Goal: Task Accomplishment & Management: Manage account settings

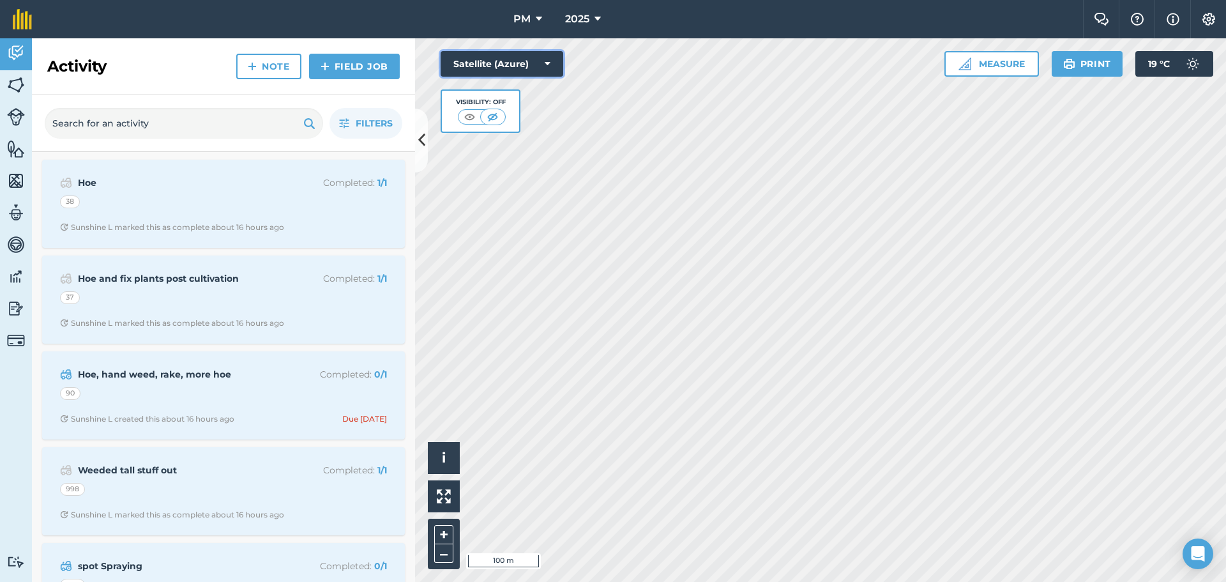
click at [550, 64] on button "Satellite (Azure)" at bounding box center [501, 64] width 123 height 26
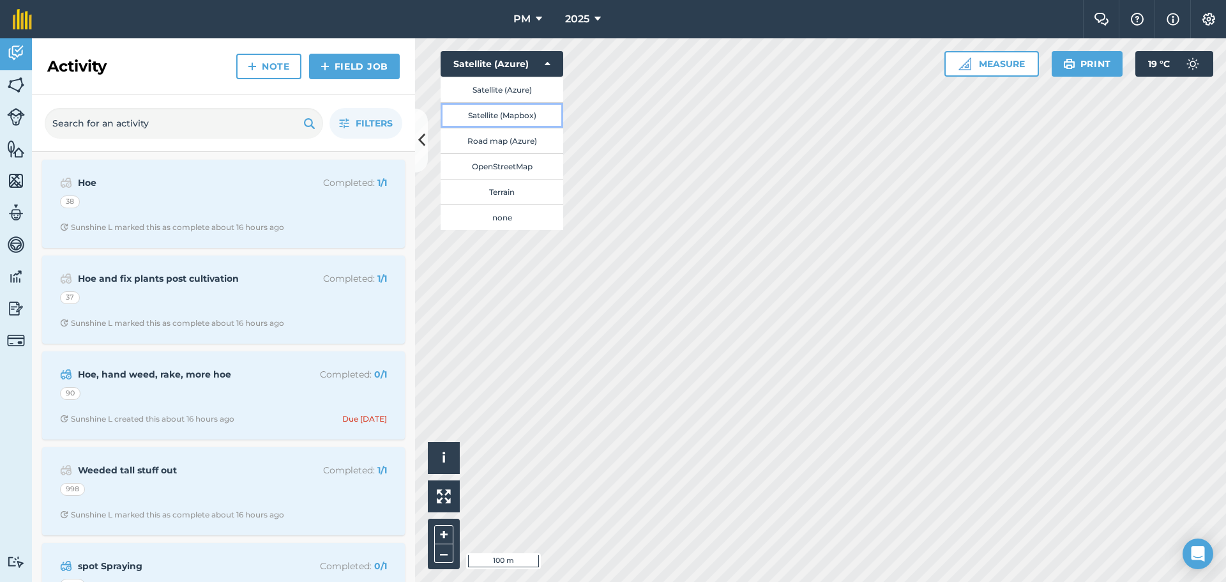
click at [520, 118] on button "Satellite (Mapbox)" at bounding box center [501, 115] width 123 height 26
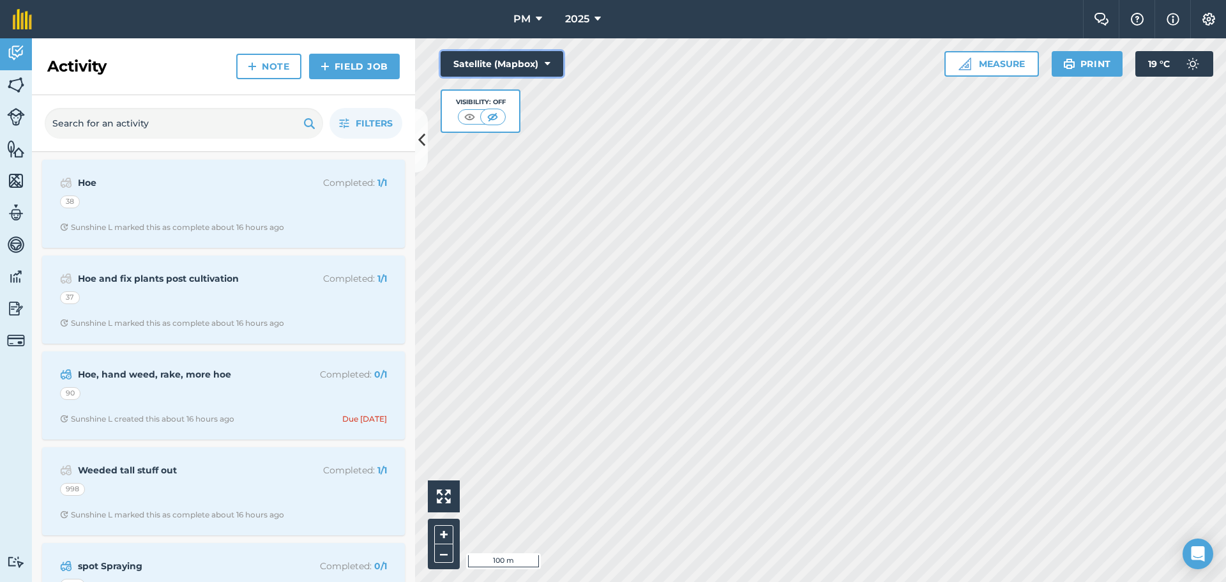
click at [543, 61] on button "Satellite (Mapbox)" at bounding box center [501, 64] width 123 height 26
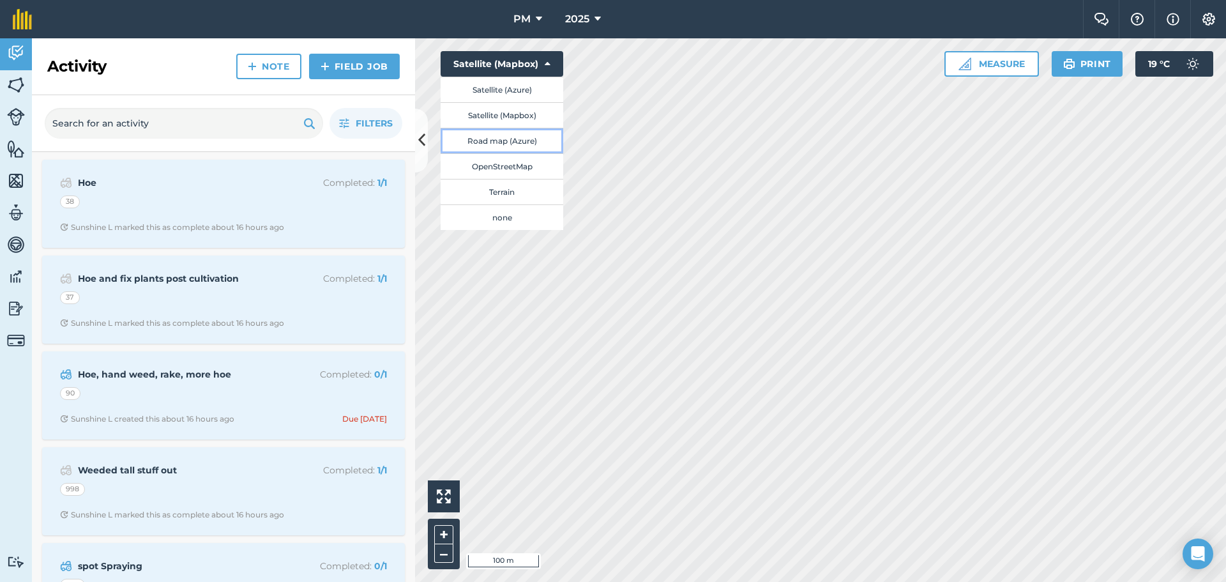
click at [501, 142] on button "Road map (Azure)" at bounding box center [501, 141] width 123 height 26
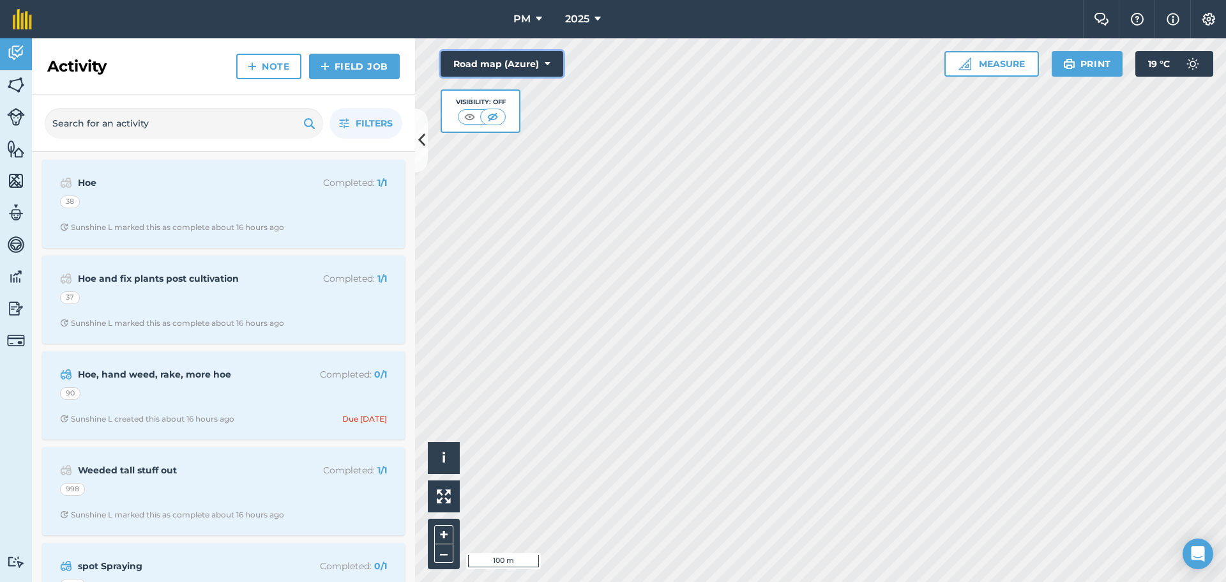
click at [543, 63] on button "Road map (Azure)" at bounding box center [501, 64] width 123 height 26
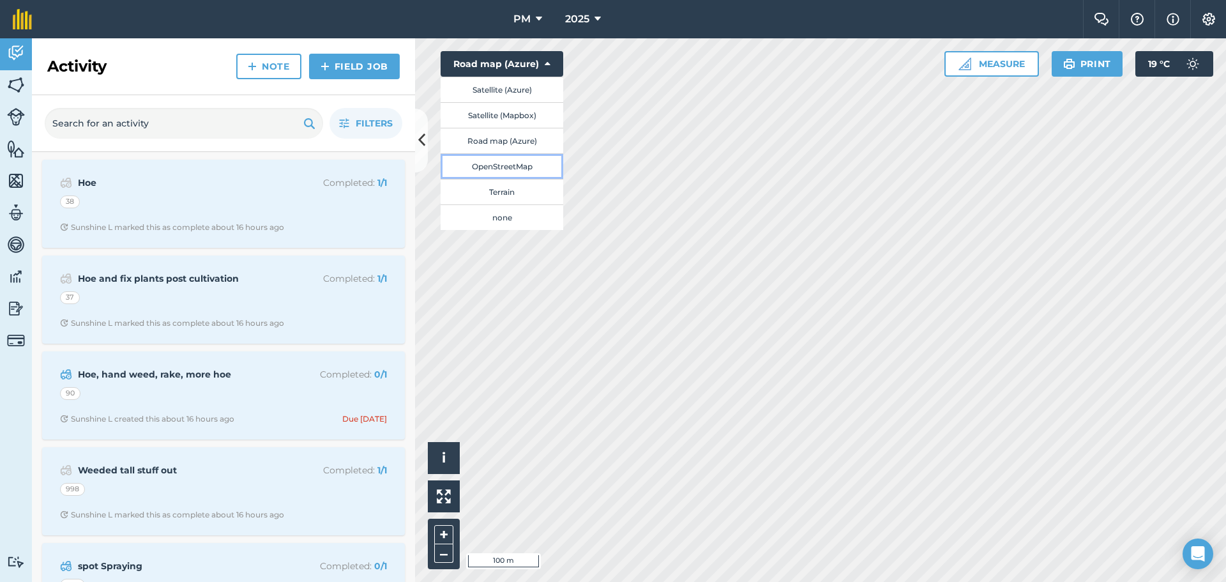
click at [523, 167] on button "OpenStreetMap" at bounding box center [501, 166] width 123 height 26
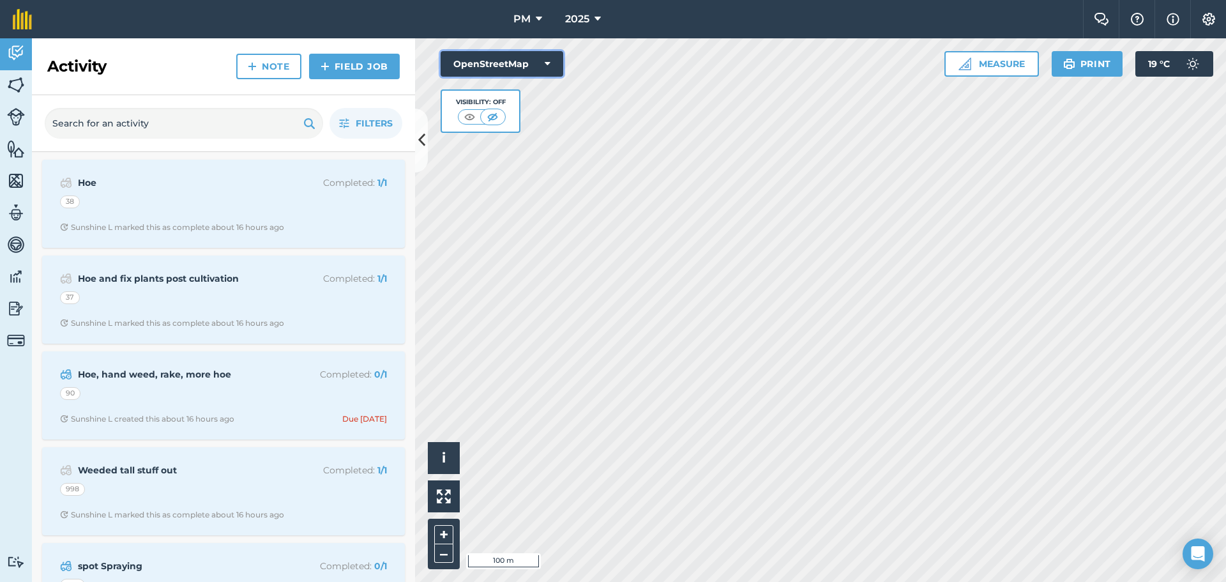
click at [552, 67] on button "OpenStreetMap" at bounding box center [501, 64] width 123 height 26
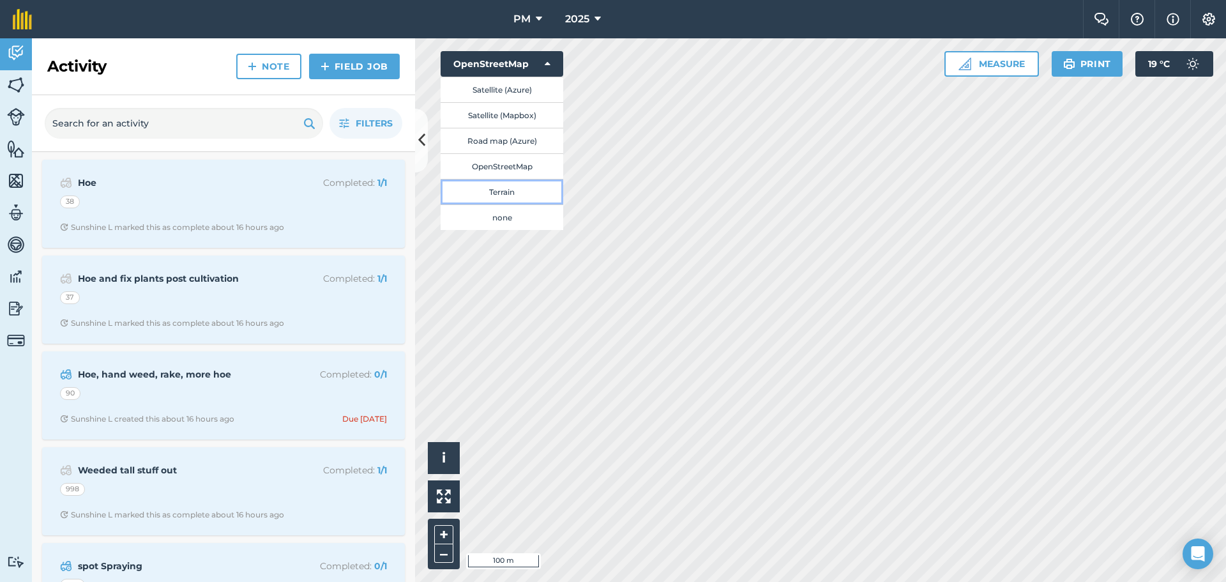
click at [527, 185] on button "Terrain" at bounding box center [501, 192] width 123 height 26
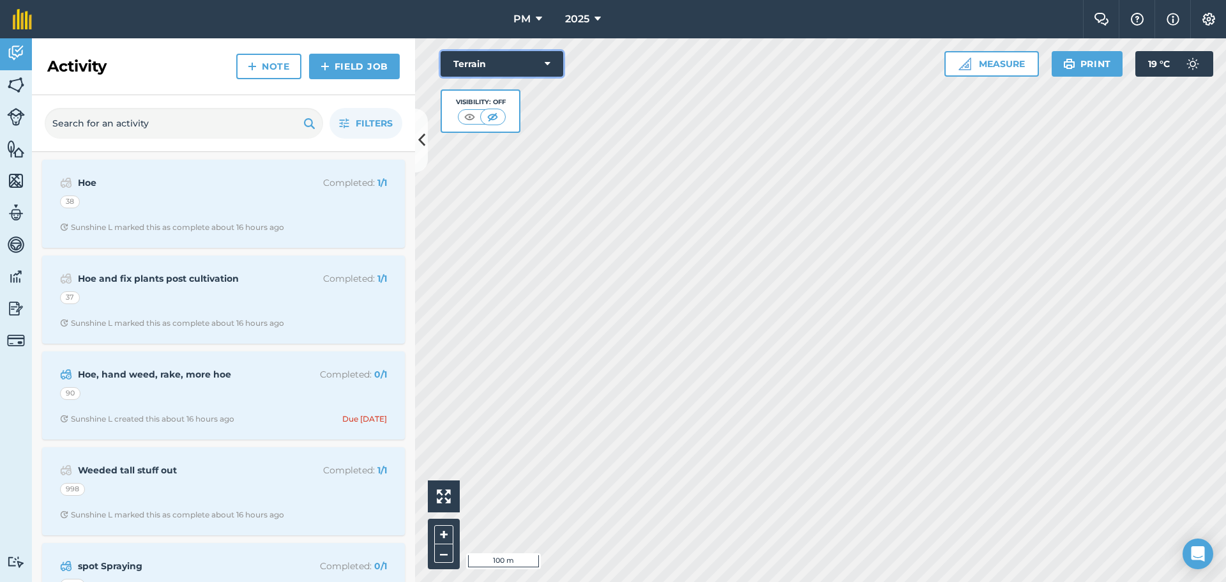
click at [558, 65] on button "Terrain" at bounding box center [501, 64] width 123 height 26
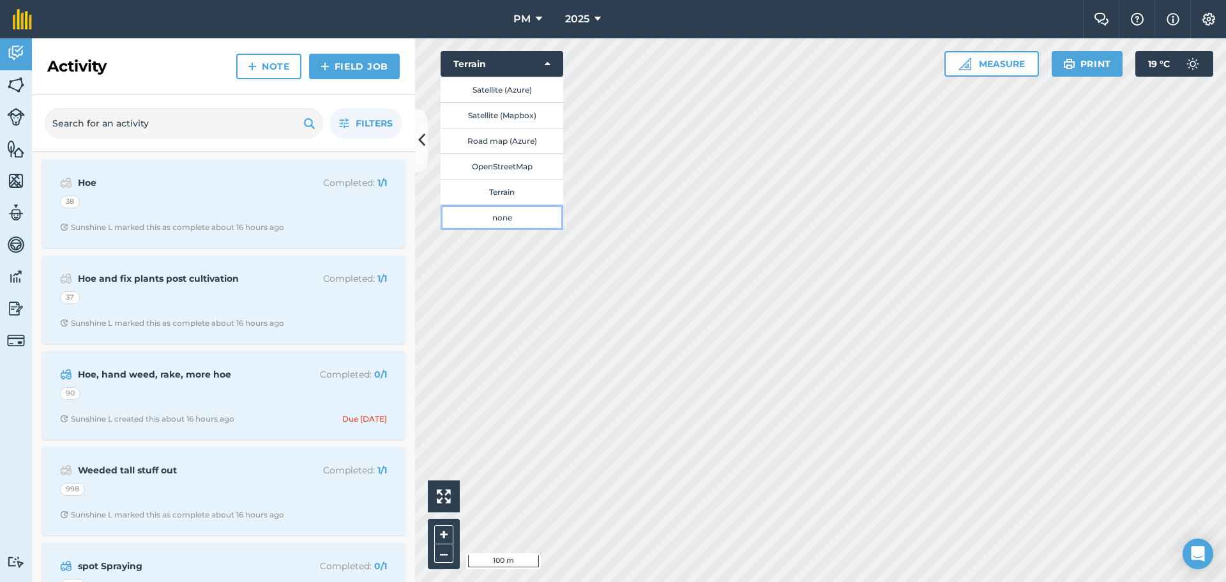
click at [512, 215] on button "none" at bounding box center [501, 217] width 123 height 26
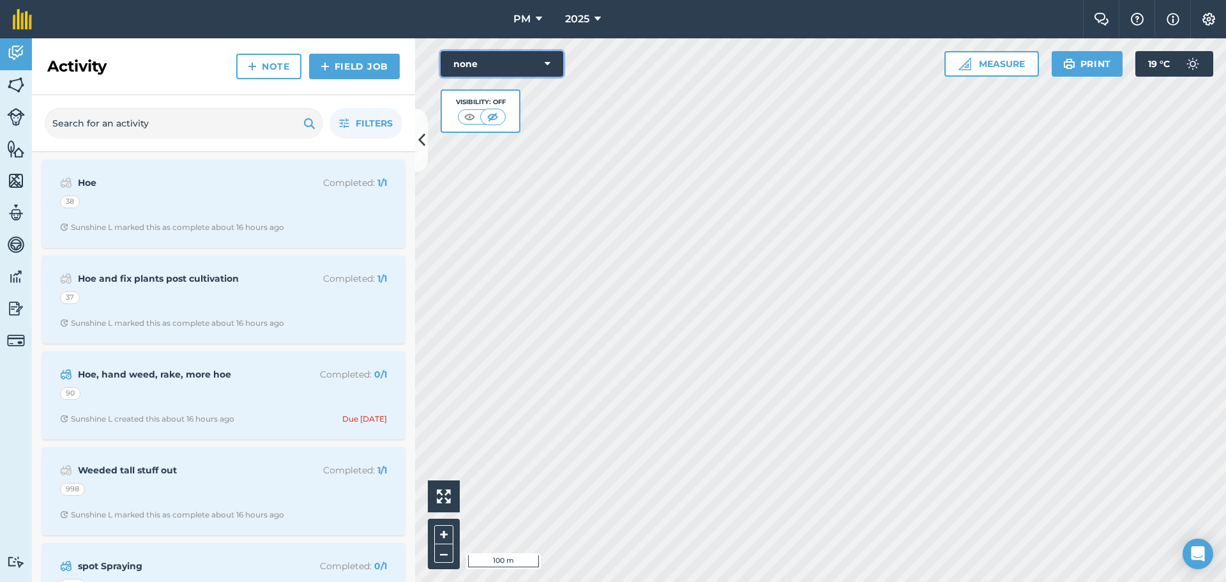
click at [543, 66] on button "none" at bounding box center [501, 64] width 123 height 26
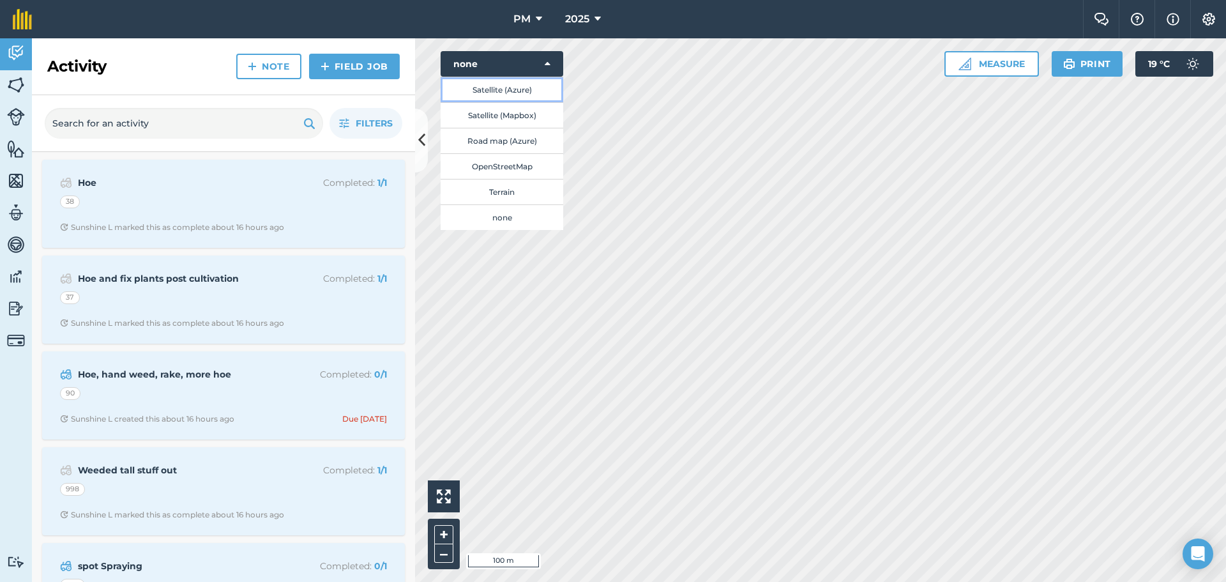
click at [500, 90] on button "Satellite (Azure)" at bounding box center [501, 90] width 123 height 26
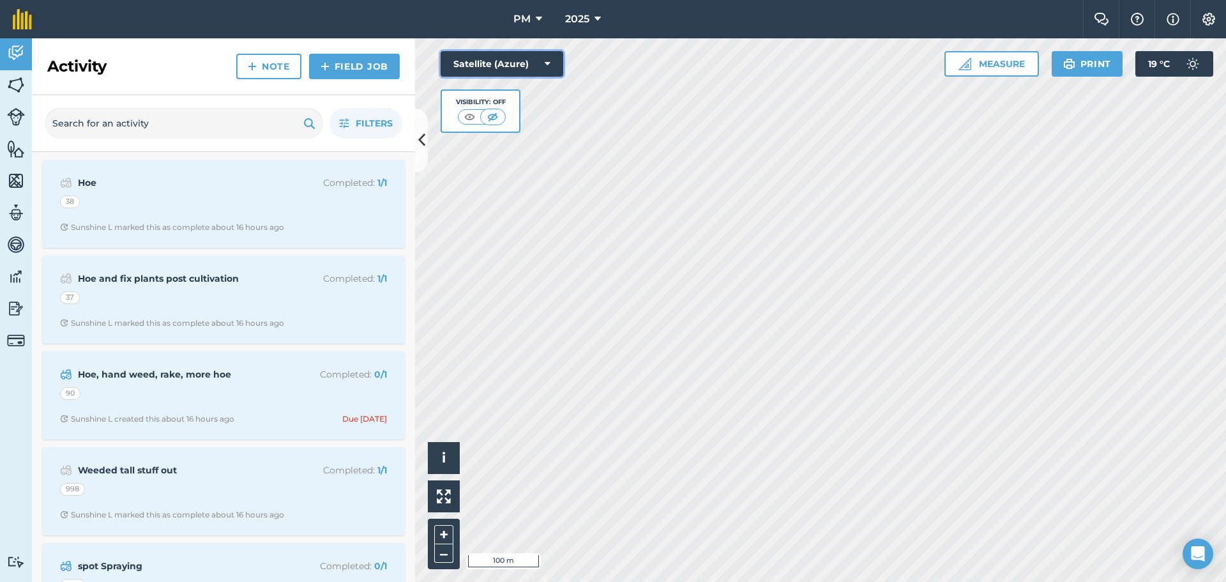
click at [545, 64] on icon at bounding box center [548, 63] width 6 height 13
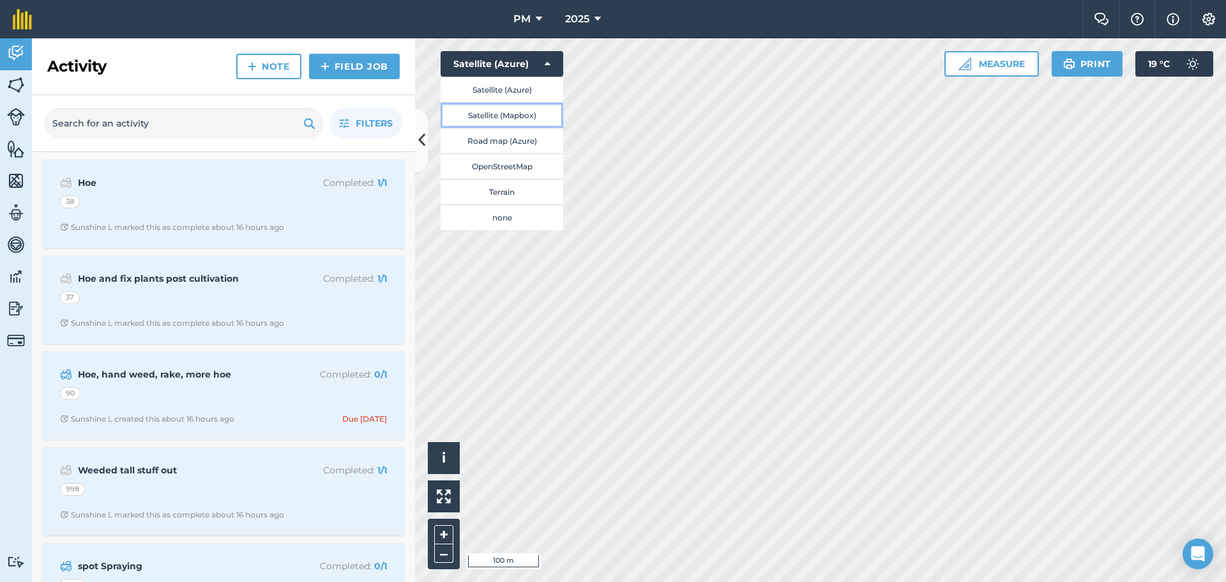
click at [516, 116] on button "Satellite (Mapbox)" at bounding box center [501, 115] width 123 height 26
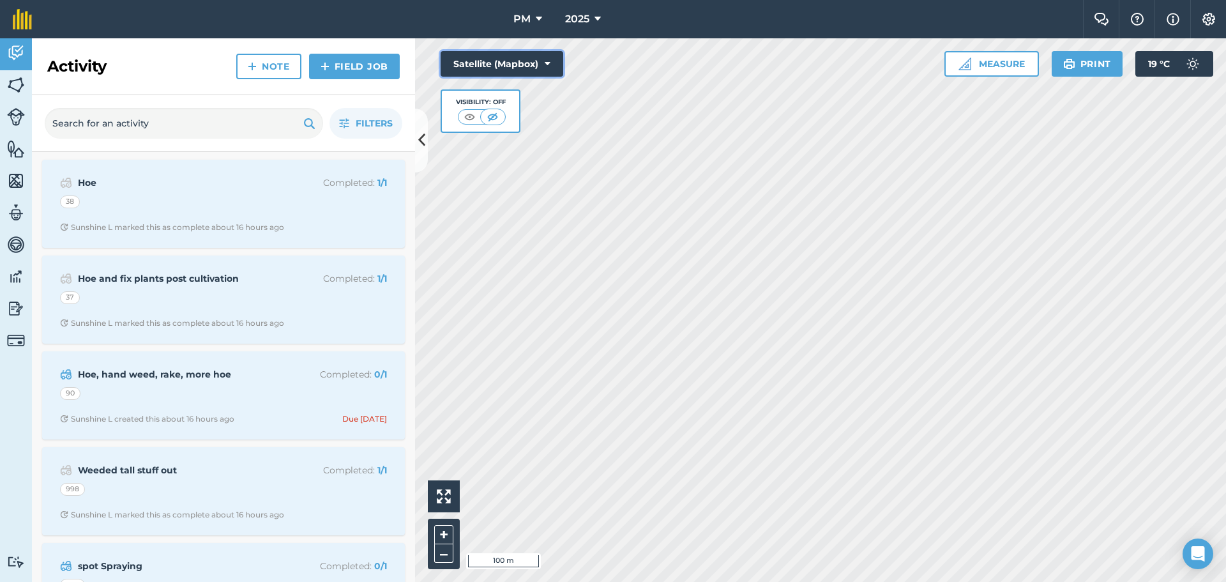
click at [547, 66] on icon at bounding box center [548, 63] width 6 height 13
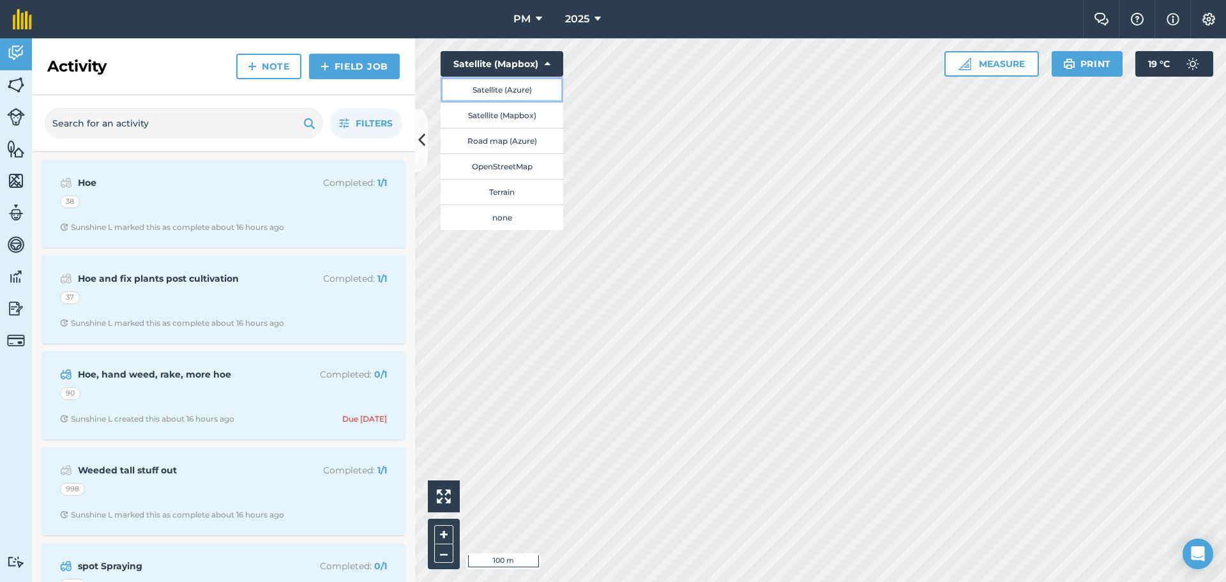
click at [538, 89] on button "Satellite (Azure)" at bounding box center [501, 90] width 123 height 26
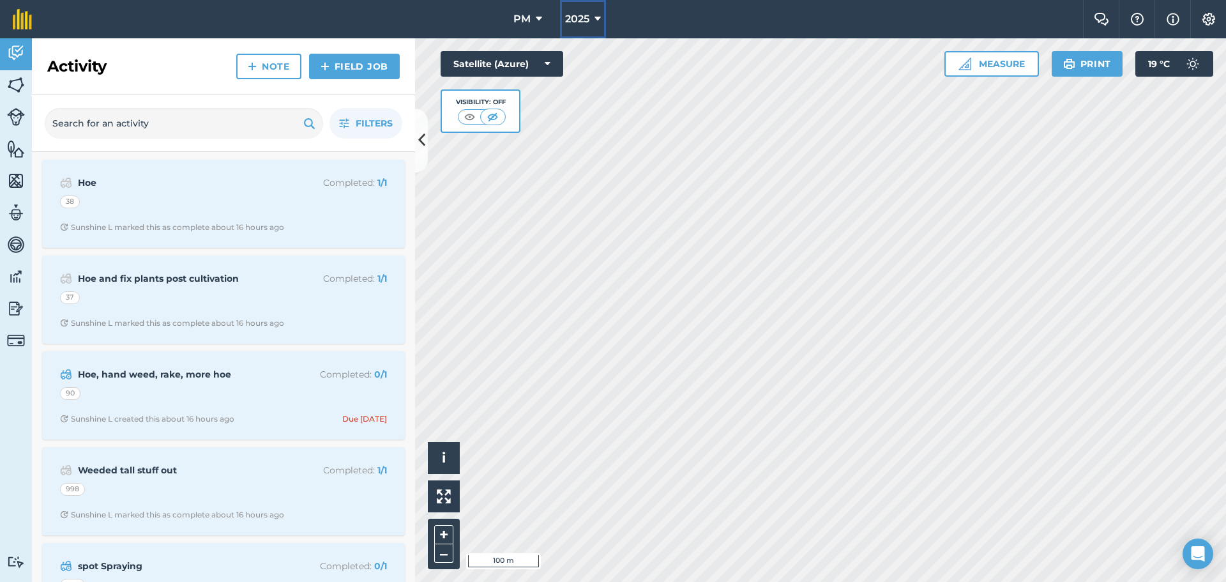
click at [599, 15] on icon at bounding box center [597, 18] width 6 height 15
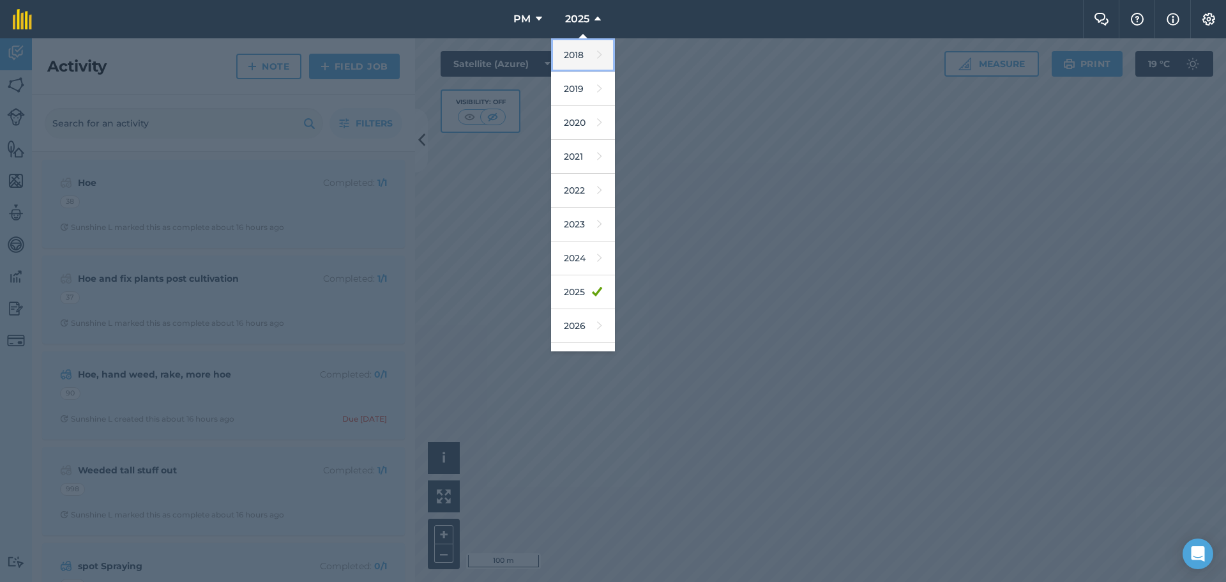
click at [596, 63] on link "2018" at bounding box center [583, 55] width 64 height 34
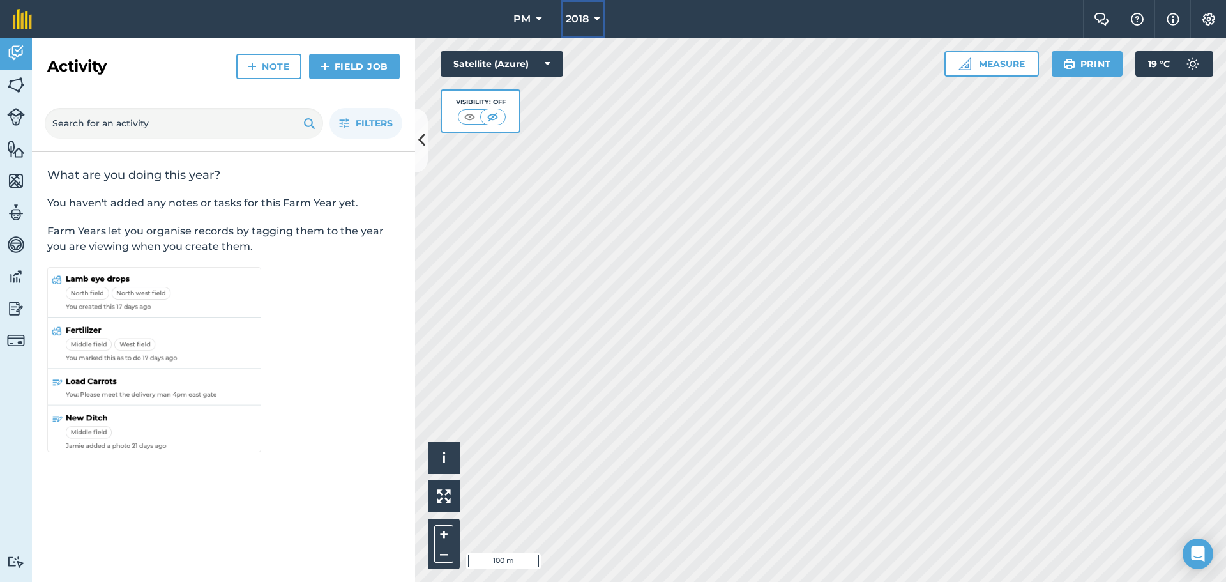
click at [597, 17] on icon at bounding box center [597, 18] width 6 height 15
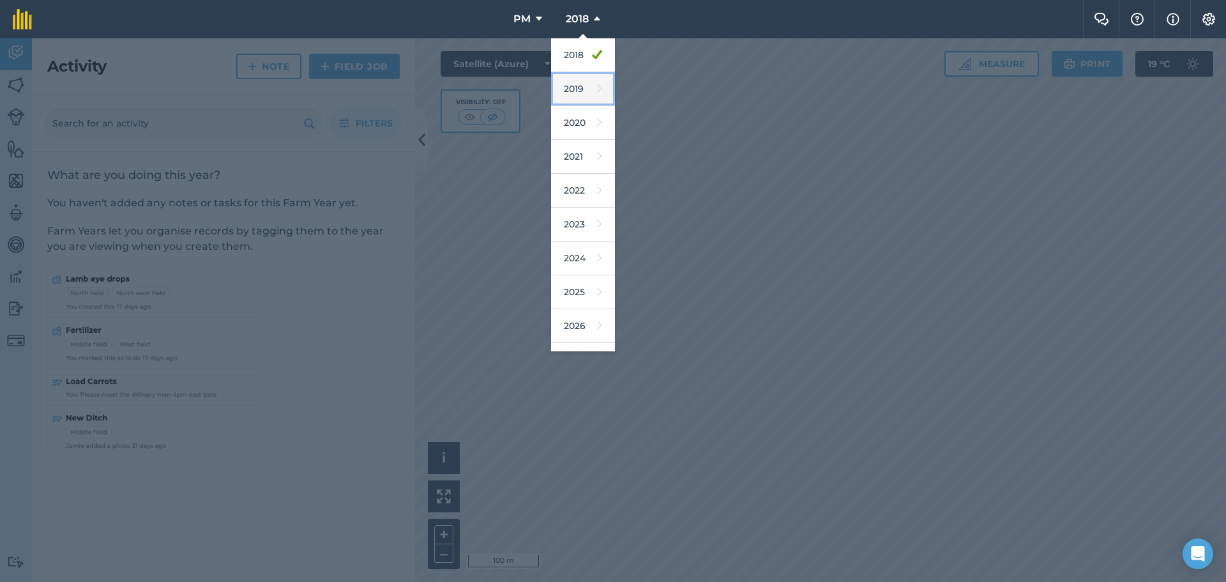
click at [583, 94] on link "2019" at bounding box center [583, 89] width 64 height 34
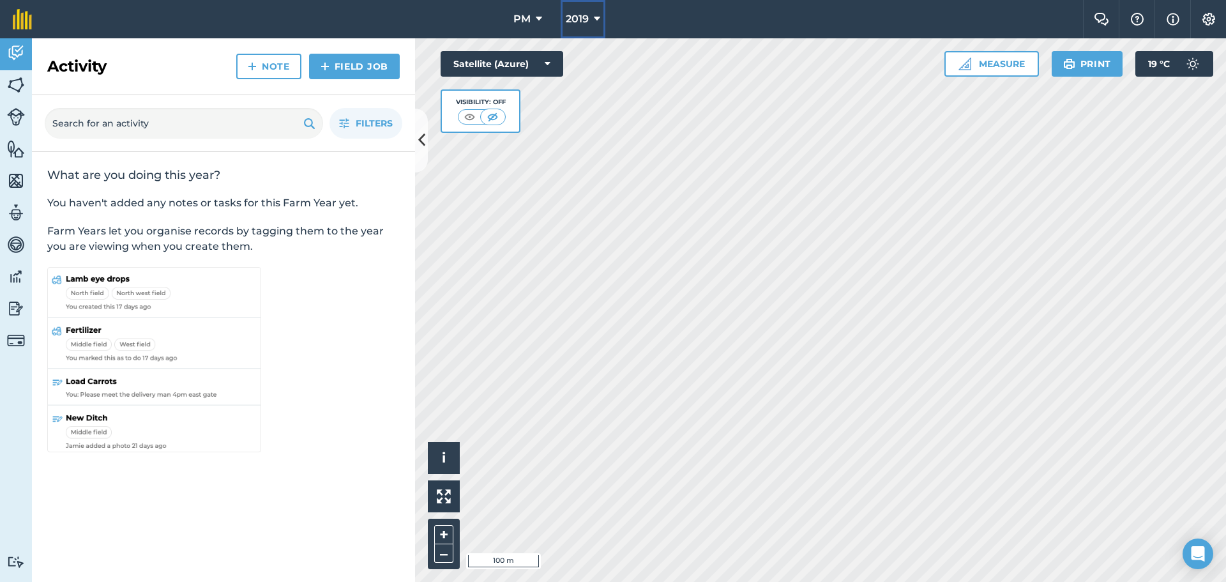
click at [588, 19] on span "2019" at bounding box center [577, 18] width 23 height 15
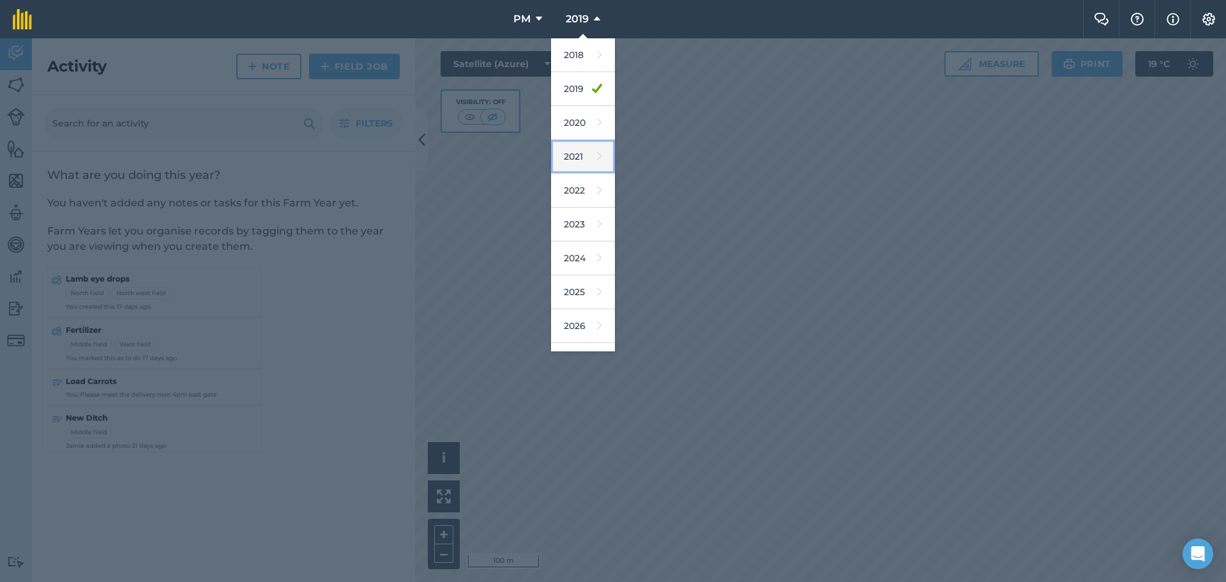
click at [579, 160] on link "2021" at bounding box center [583, 157] width 64 height 34
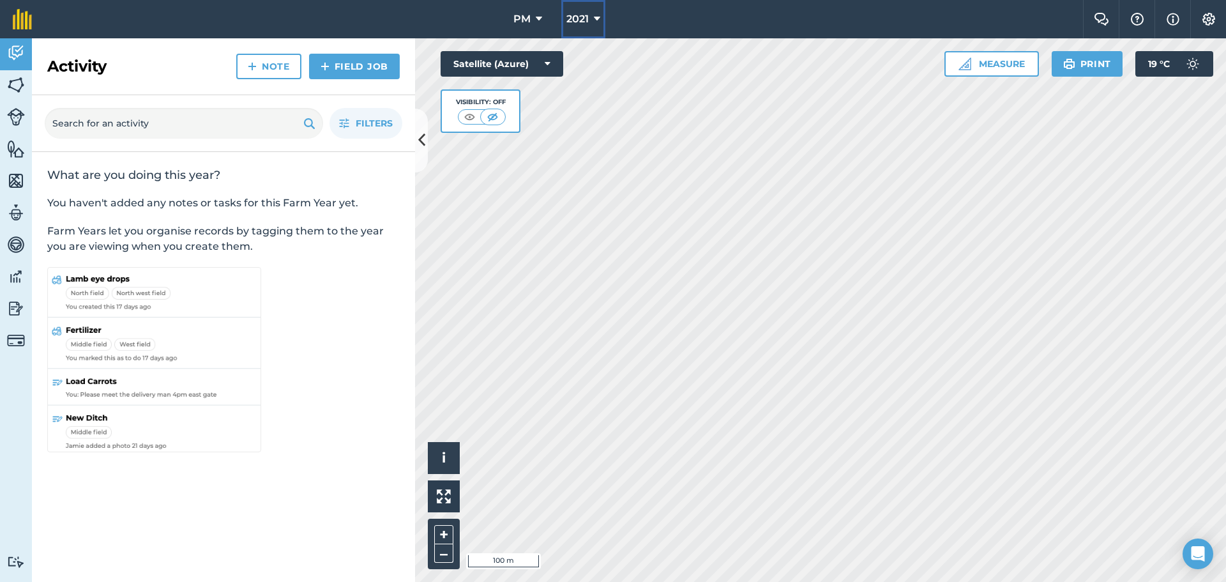
click at [587, 18] on span "2021" at bounding box center [577, 18] width 22 height 15
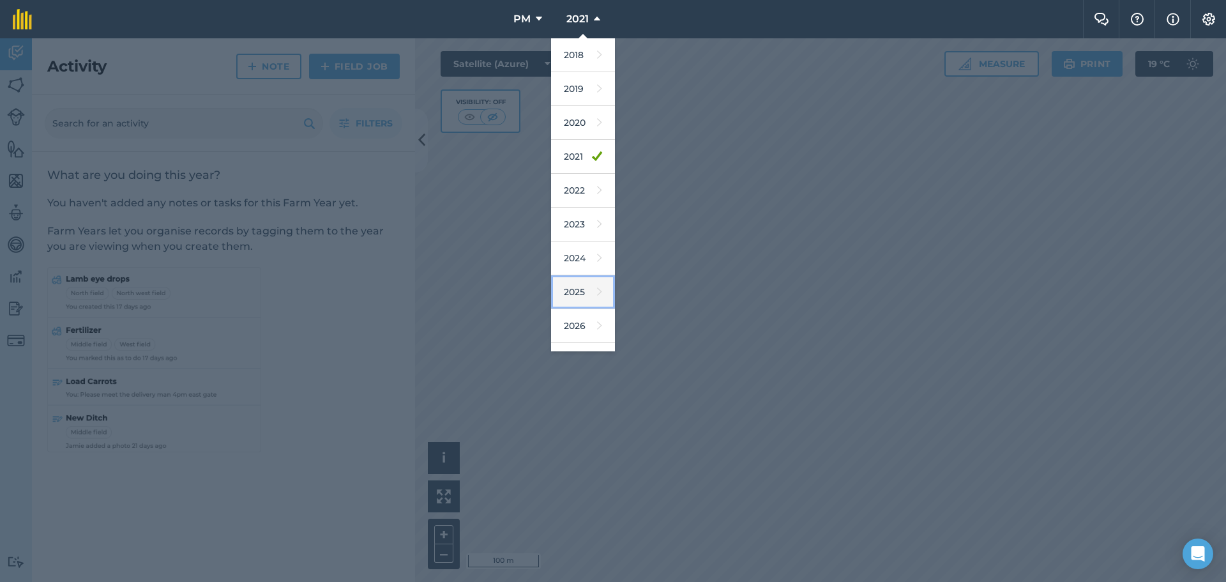
click at [578, 285] on link "2025" at bounding box center [583, 292] width 64 height 34
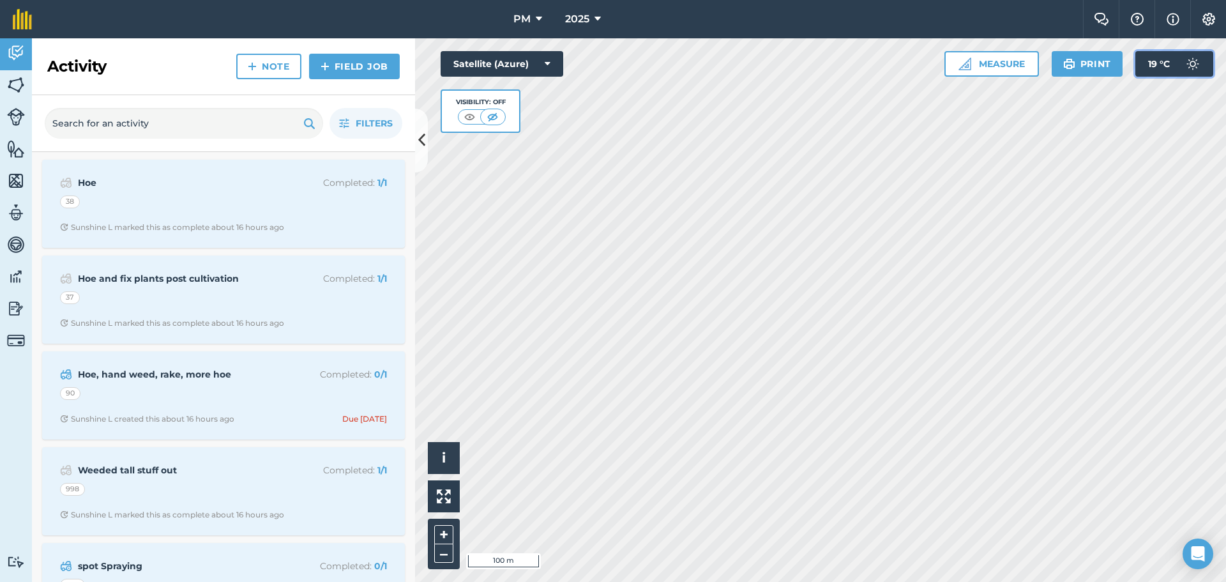
click at [1191, 62] on img at bounding box center [1193, 64] width 26 height 26
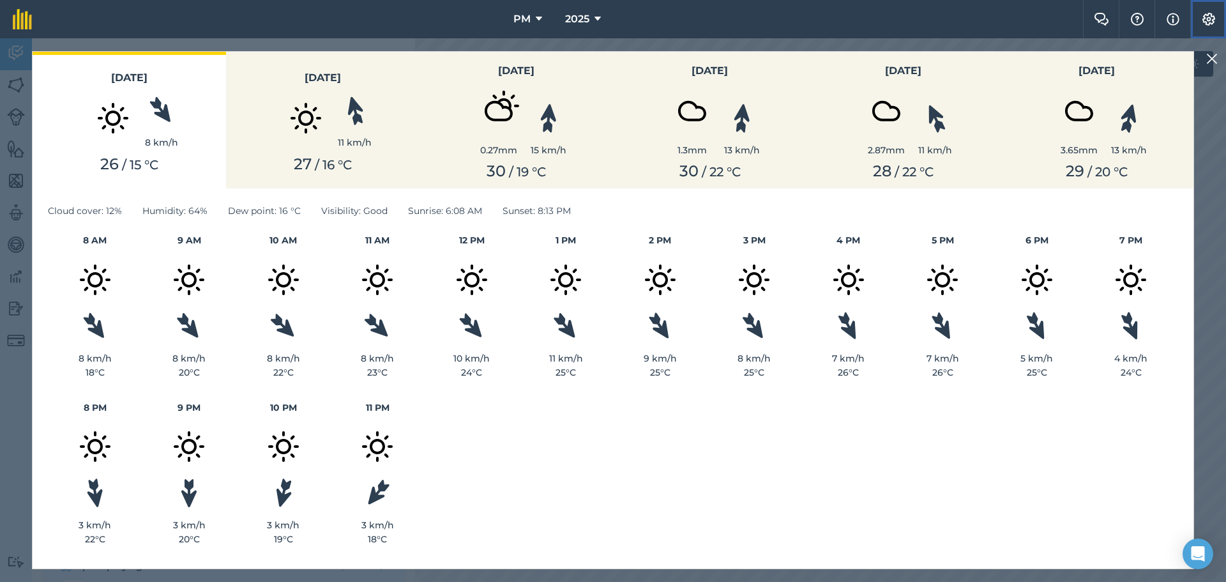
click at [1219, 23] on button "Settings" at bounding box center [1208, 19] width 36 height 38
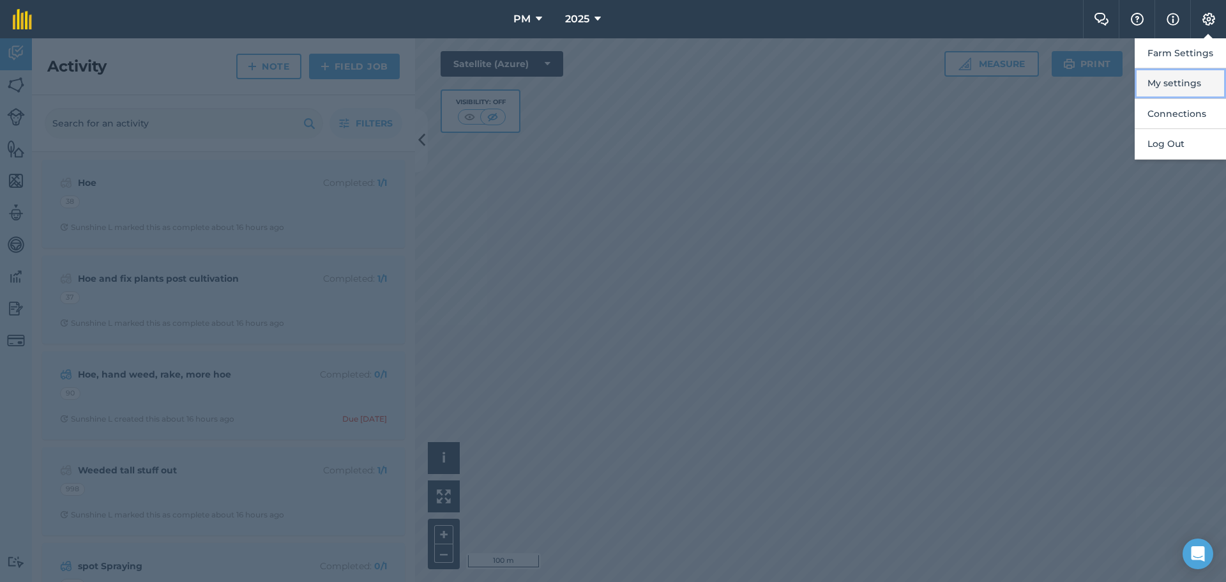
click at [1190, 83] on button "My settings" at bounding box center [1179, 83] width 91 height 30
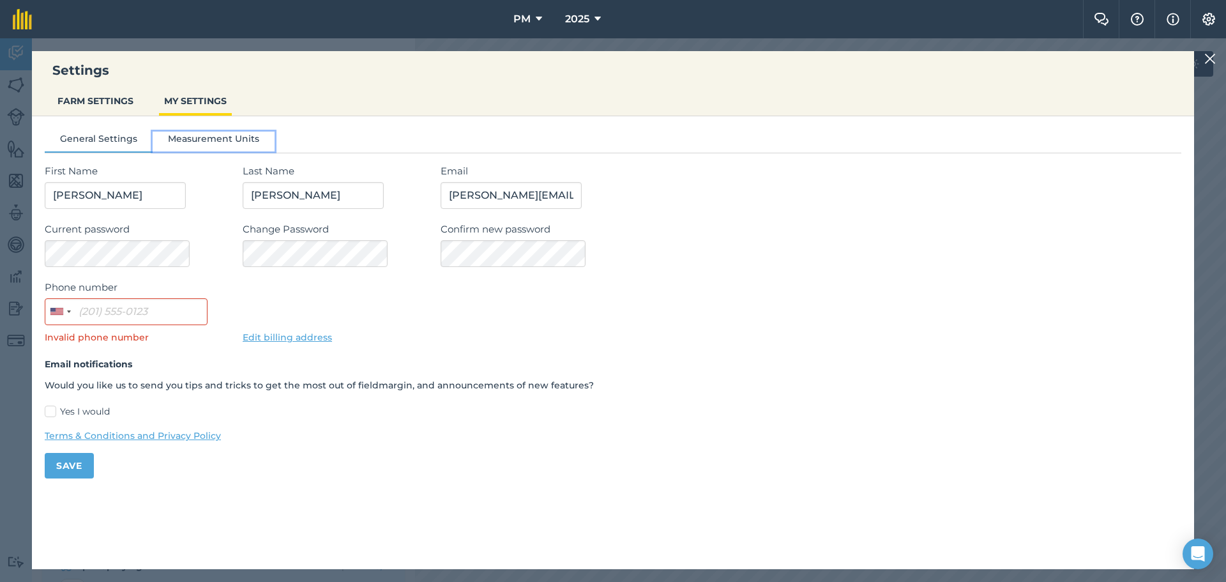
click at [223, 139] on button "Measurement Units" at bounding box center [214, 141] width 122 height 19
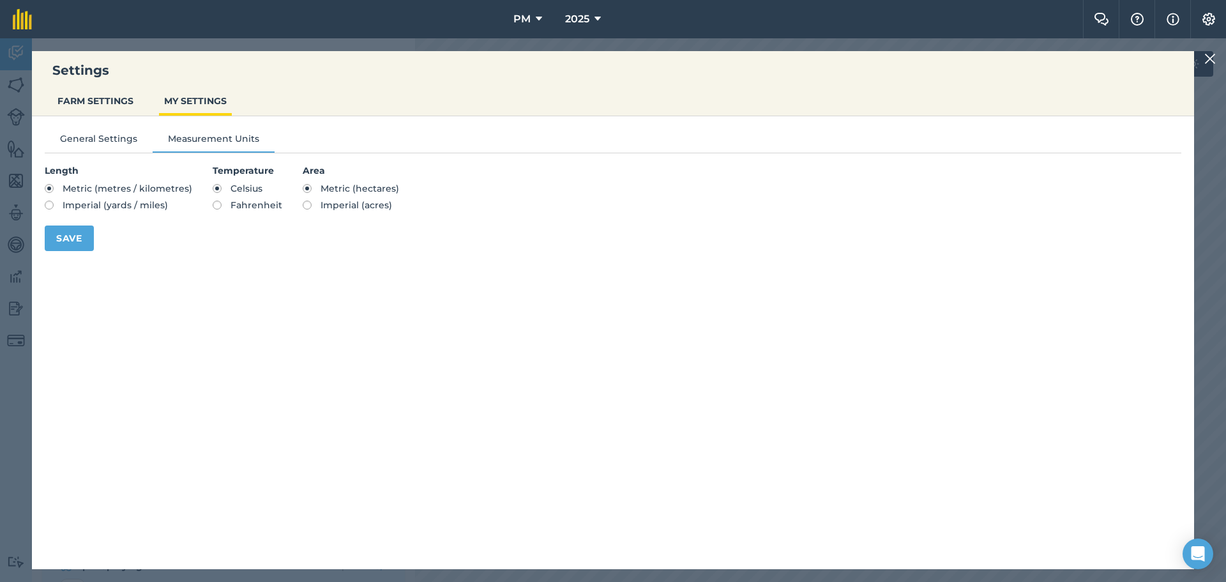
click at [45, 205] on label "Imperial (yards / miles)" at bounding box center [118, 204] width 147 height 9
radio input "true"
radio input "false"
click at [214, 204] on label "Fahrenheit" at bounding box center [248, 204] width 70 height 9
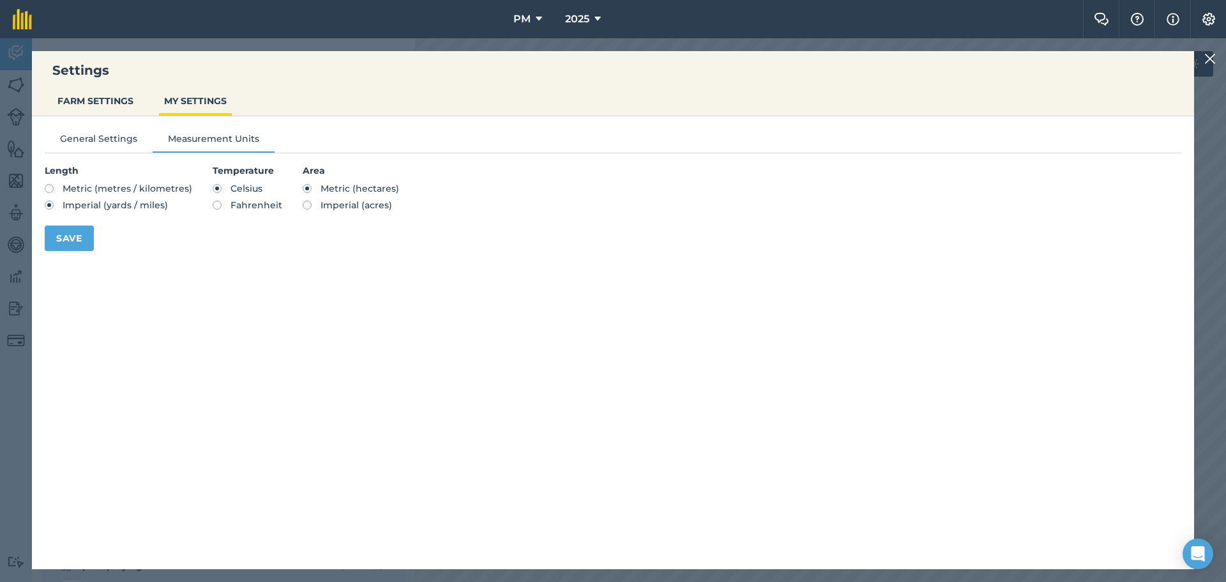
radio input "true"
radio input "false"
click at [303, 206] on label "Imperial (acres)" at bounding box center [351, 204] width 96 height 9
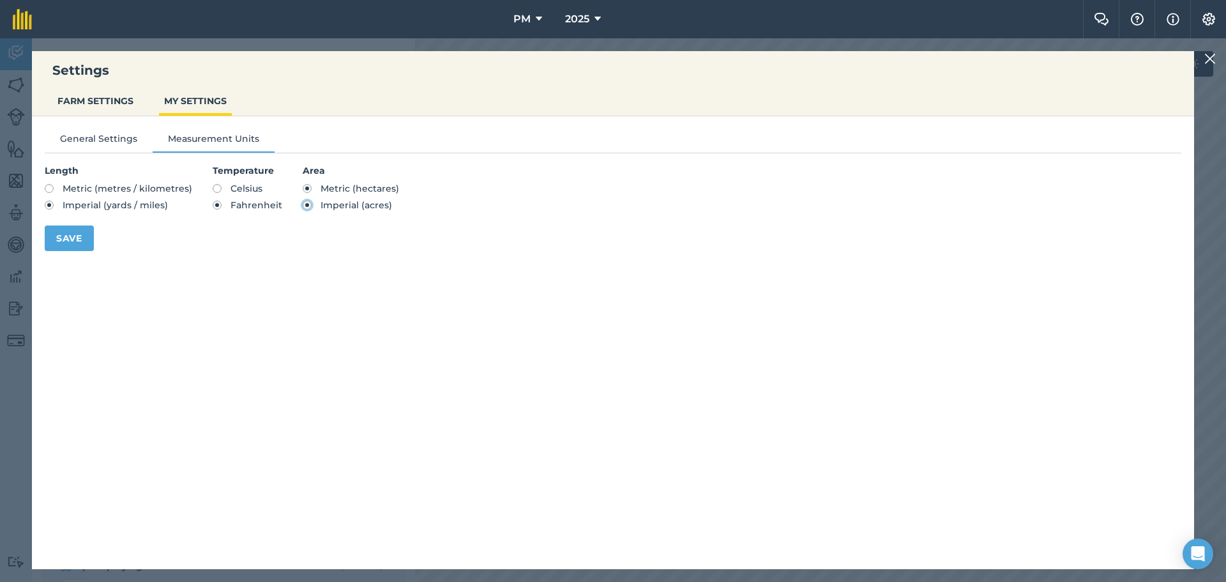
radio input "true"
radio input "false"
click at [60, 240] on button "Save" at bounding box center [69, 238] width 49 height 26
click at [1213, 49] on div "Settings FARM SETTINGS MY SETTINGS General Settings Measurement Units Length Me…" at bounding box center [613, 309] width 1226 height 543
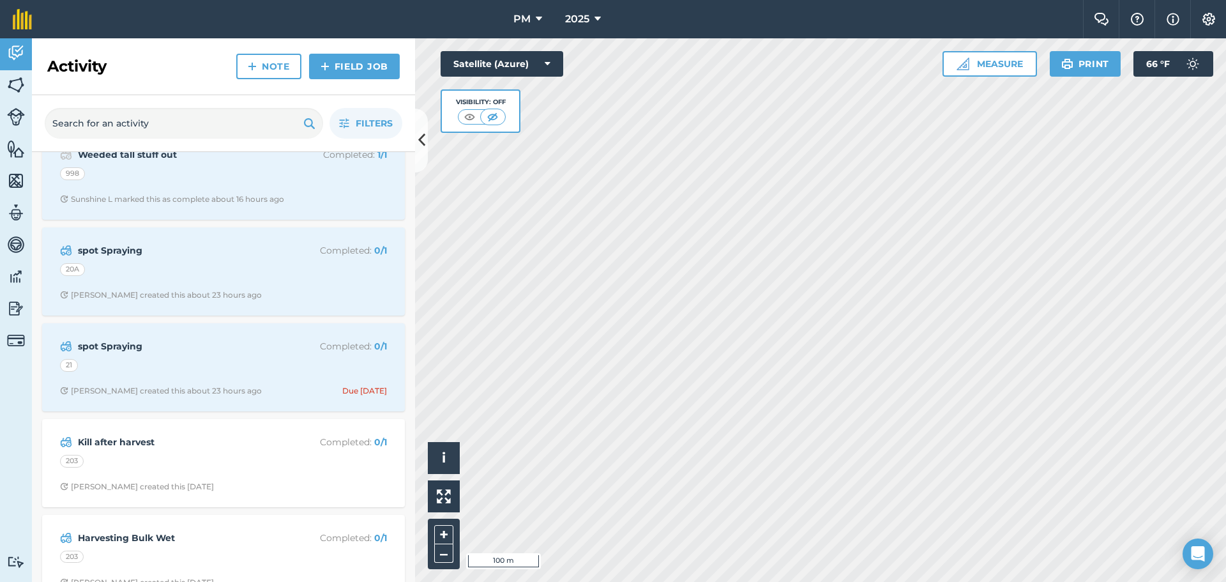
scroll to position [319, 0]
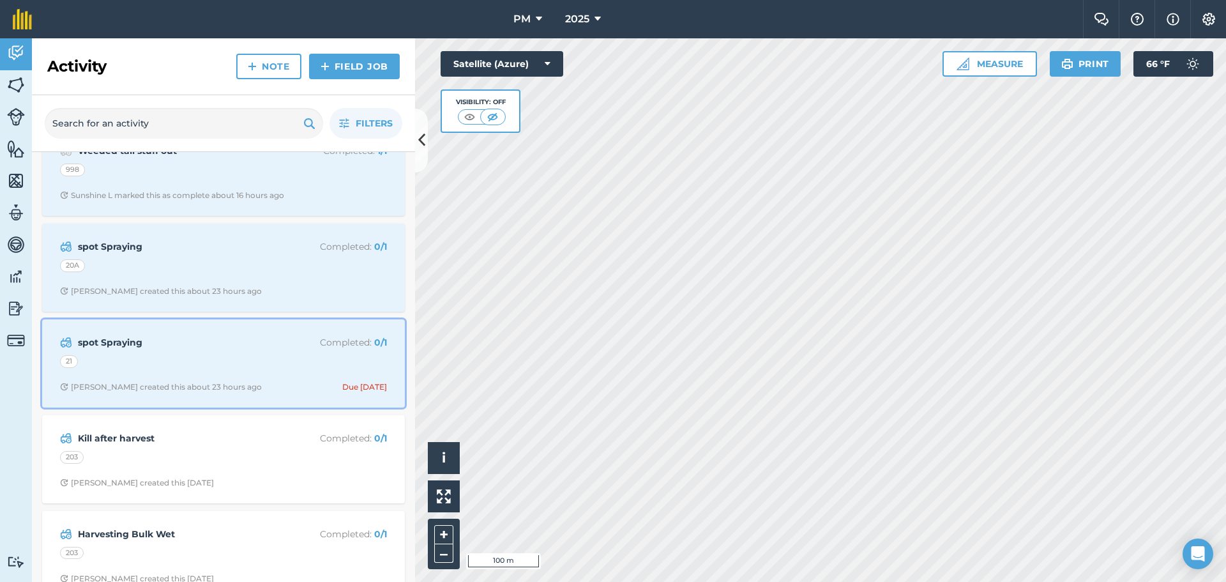
click at [276, 363] on div "21" at bounding box center [223, 363] width 327 height 17
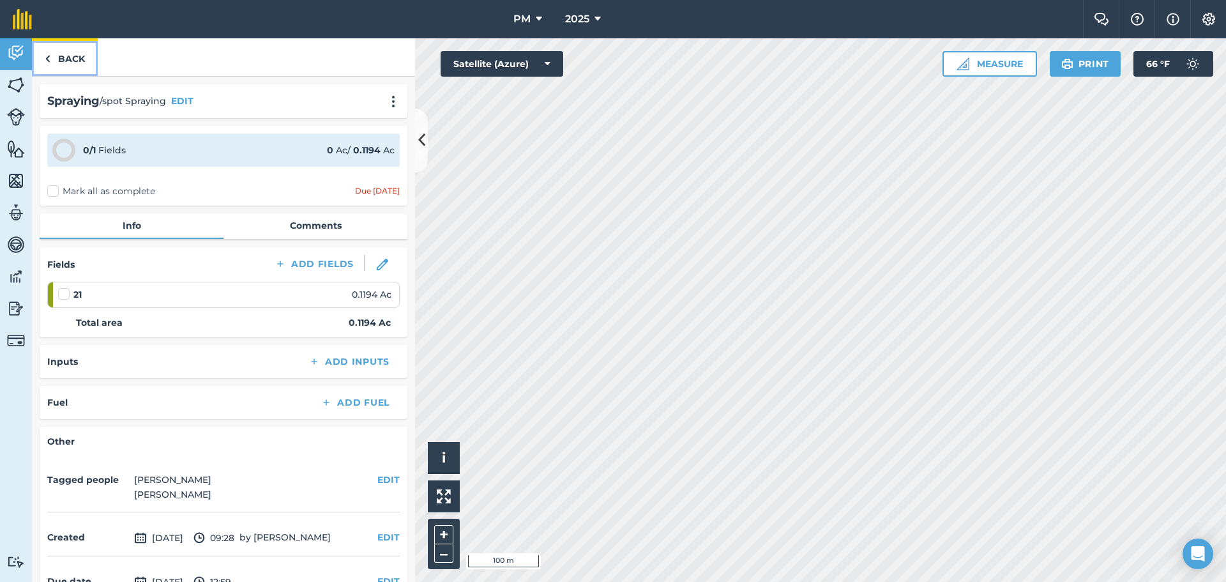
click at [63, 59] on link "Back" at bounding box center [65, 57] width 66 height 38
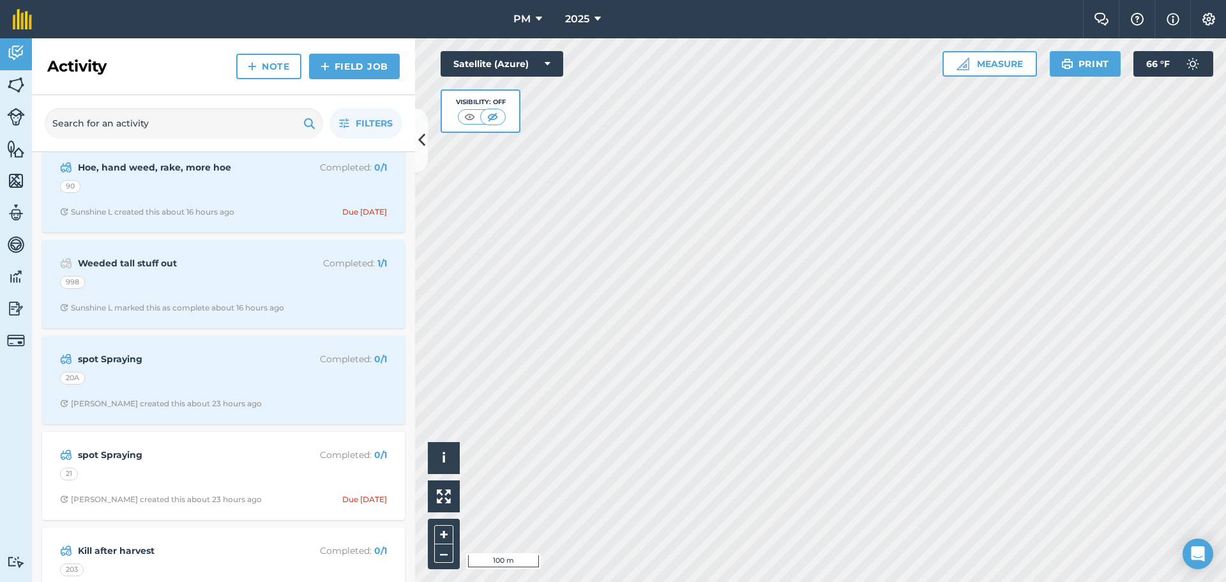
scroll to position [255, 0]
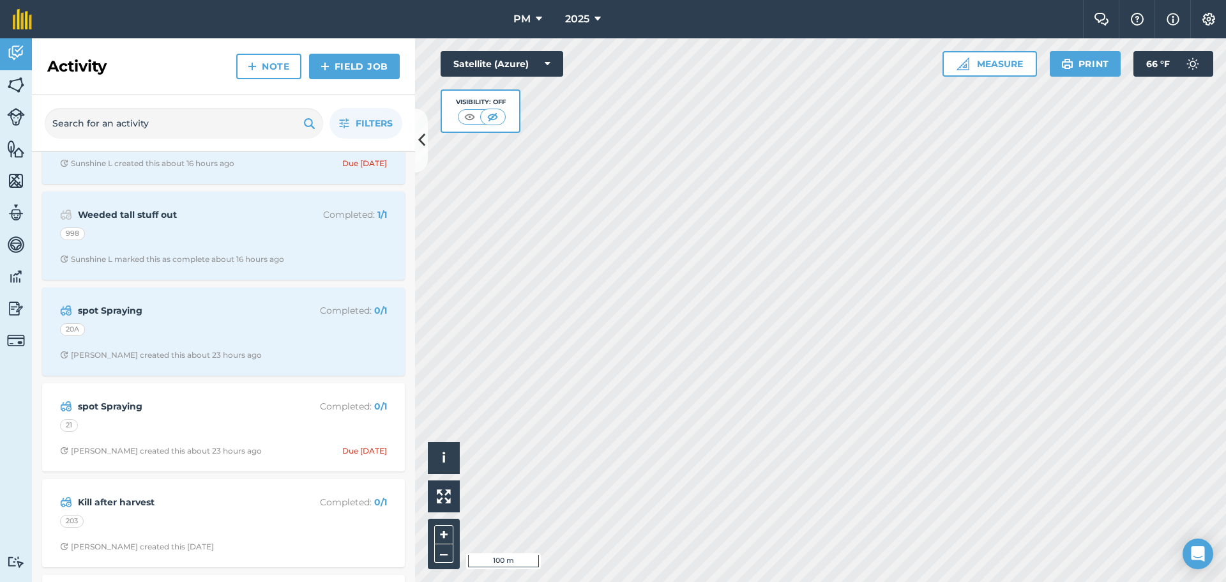
click at [128, 289] on div "spot Spraying Completed : 0 / 1 20A [PERSON_NAME] created this about 23 hours a…" at bounding box center [223, 331] width 363 height 88
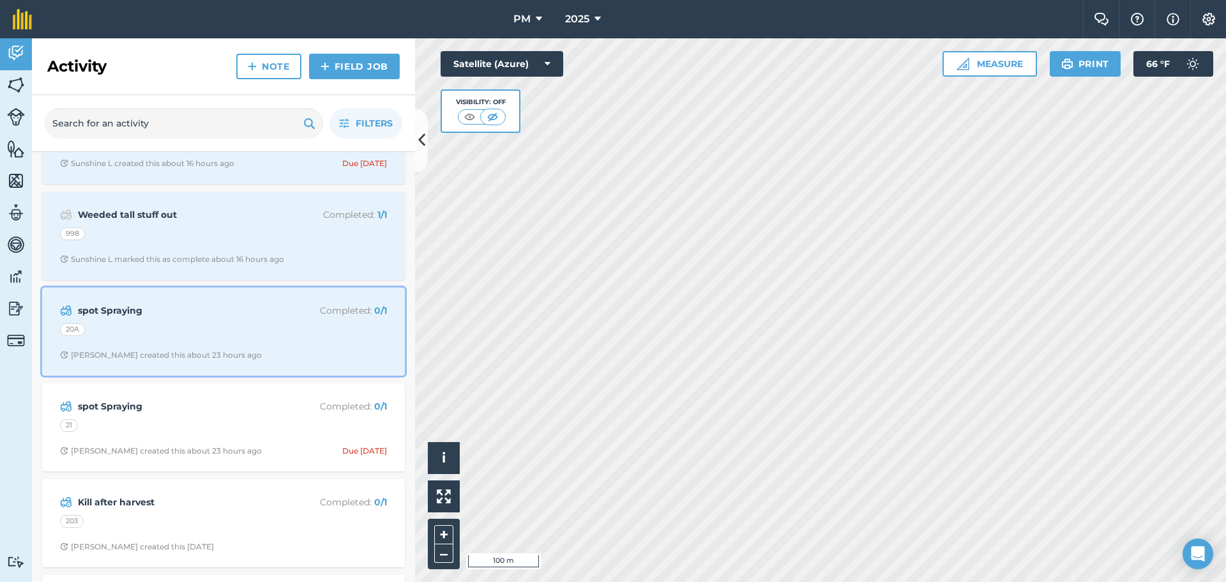
click at [166, 324] on div "20A" at bounding box center [223, 331] width 327 height 17
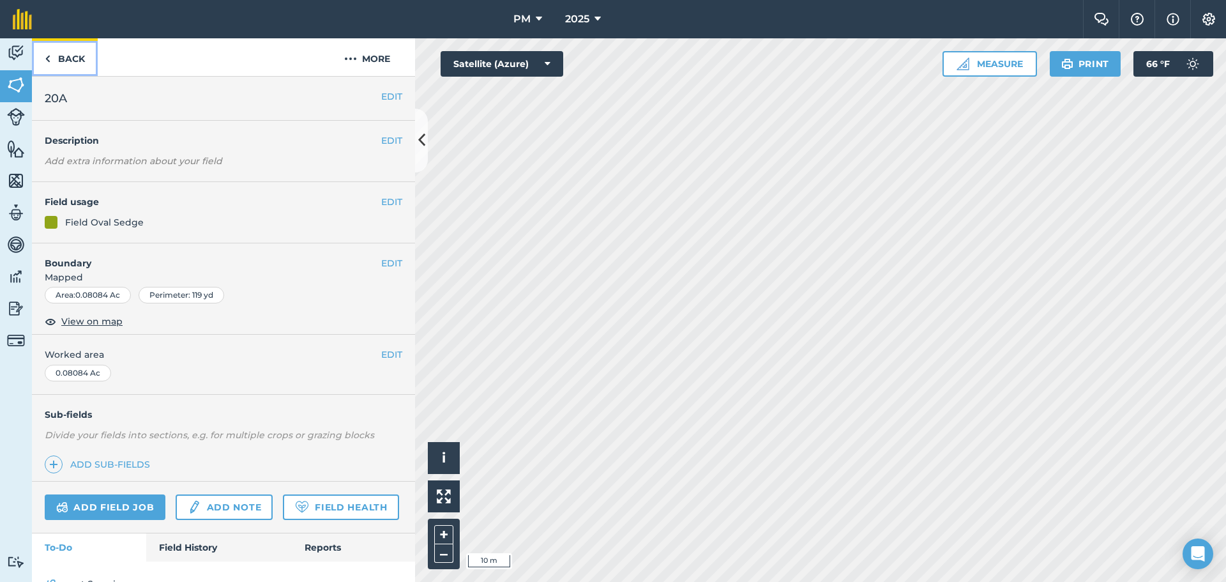
click at [63, 50] on link "Back" at bounding box center [65, 57] width 66 height 38
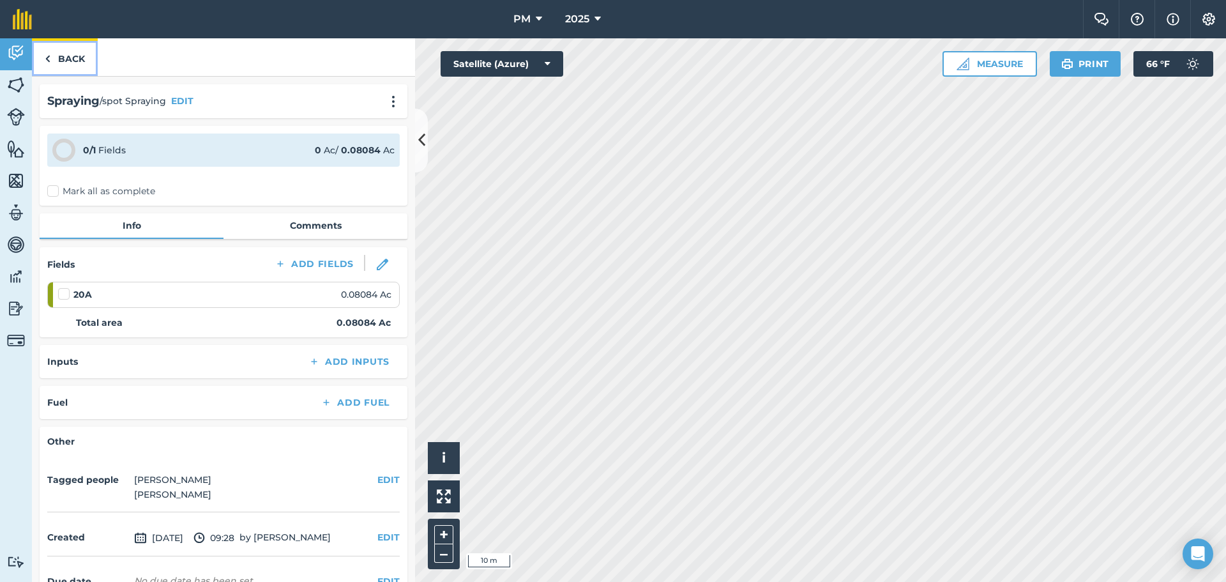
click at [63, 50] on link "Back" at bounding box center [65, 57] width 66 height 38
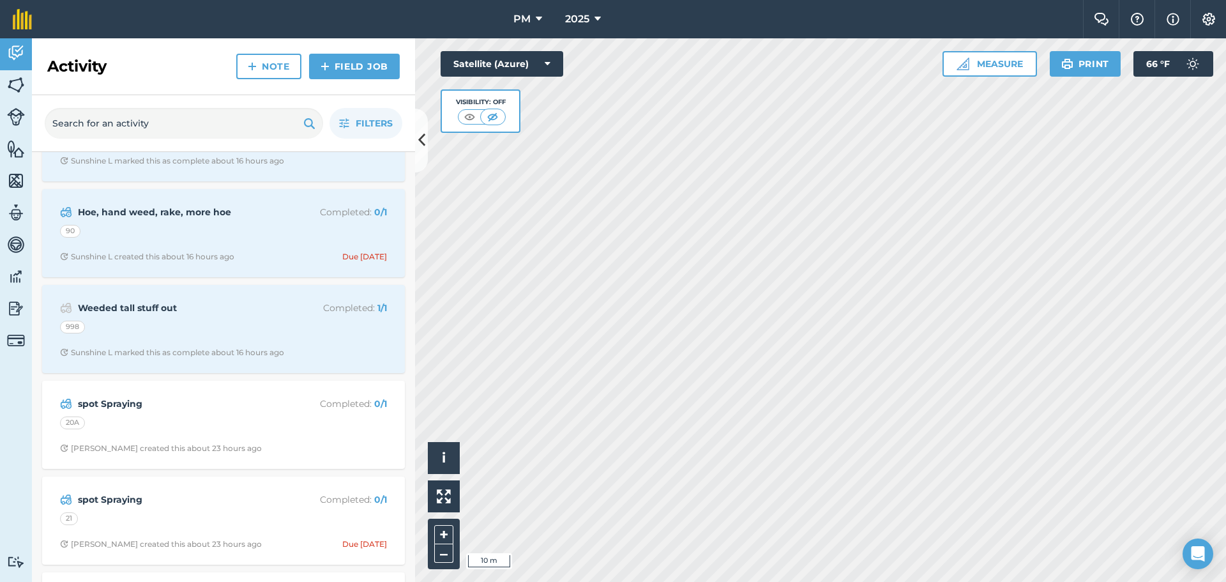
scroll to position [192, 0]
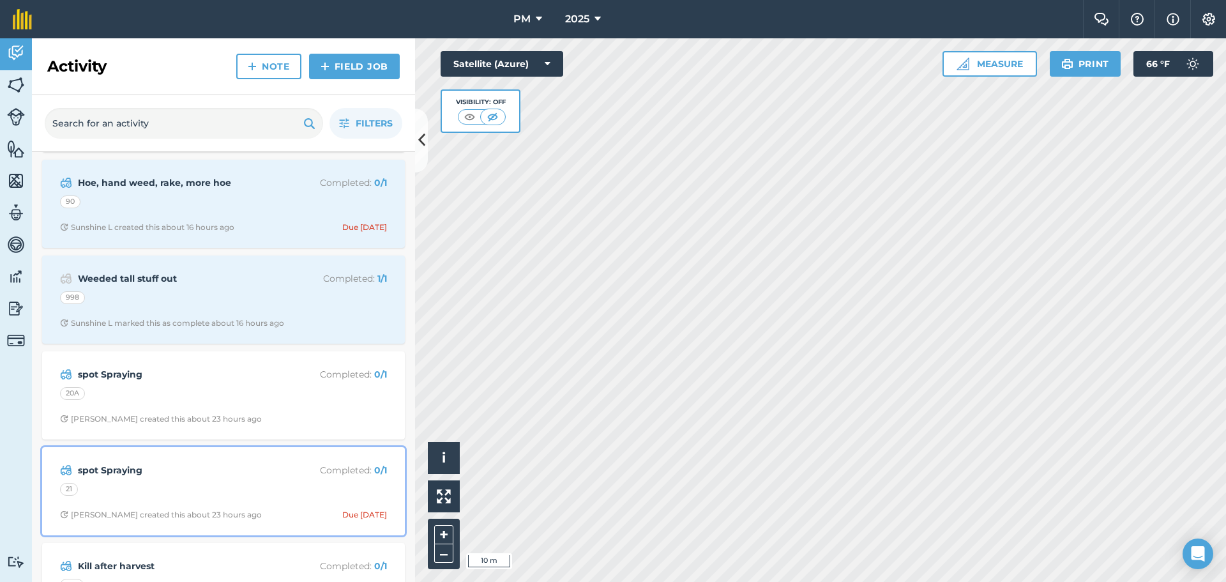
click at [155, 492] on div "21" at bounding box center [223, 491] width 327 height 17
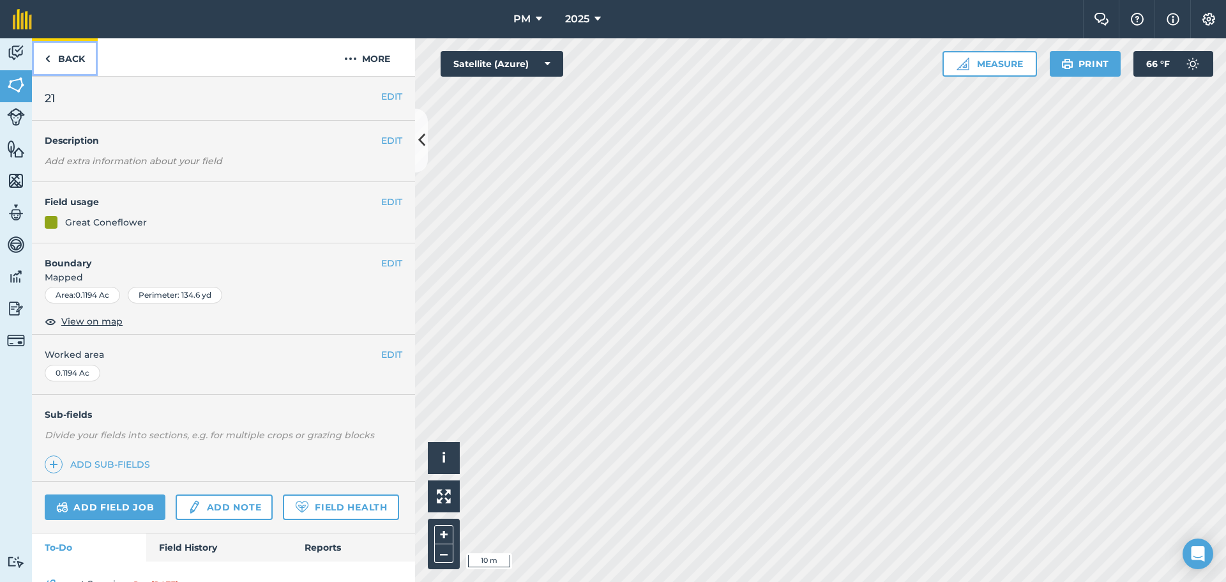
click at [63, 56] on link "Back" at bounding box center [65, 57] width 66 height 38
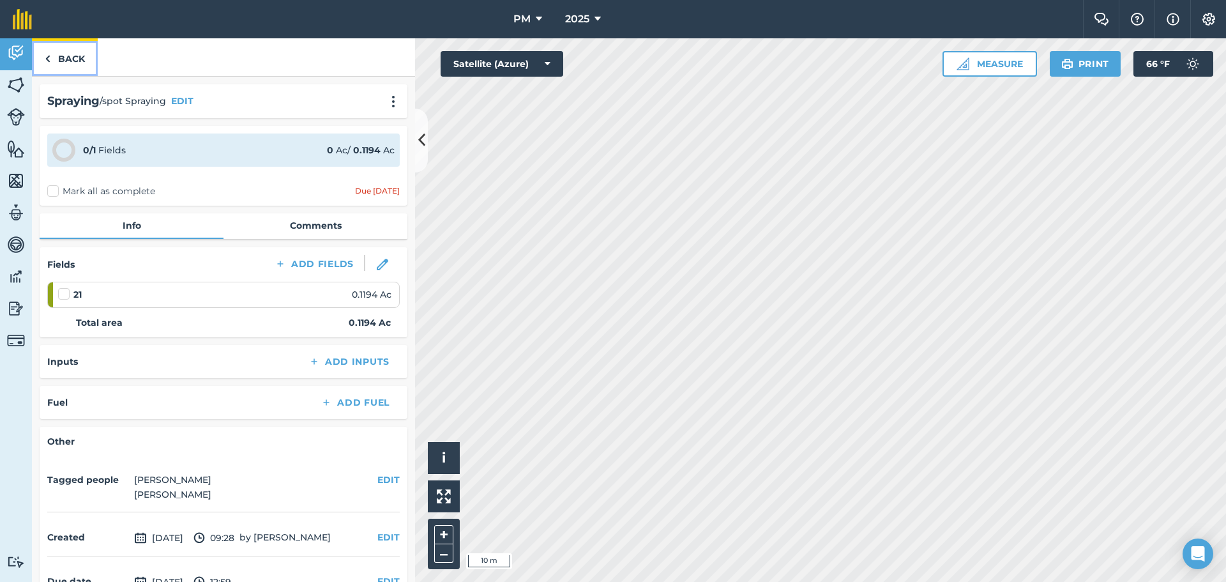
click at [61, 55] on link "Back" at bounding box center [65, 57] width 66 height 38
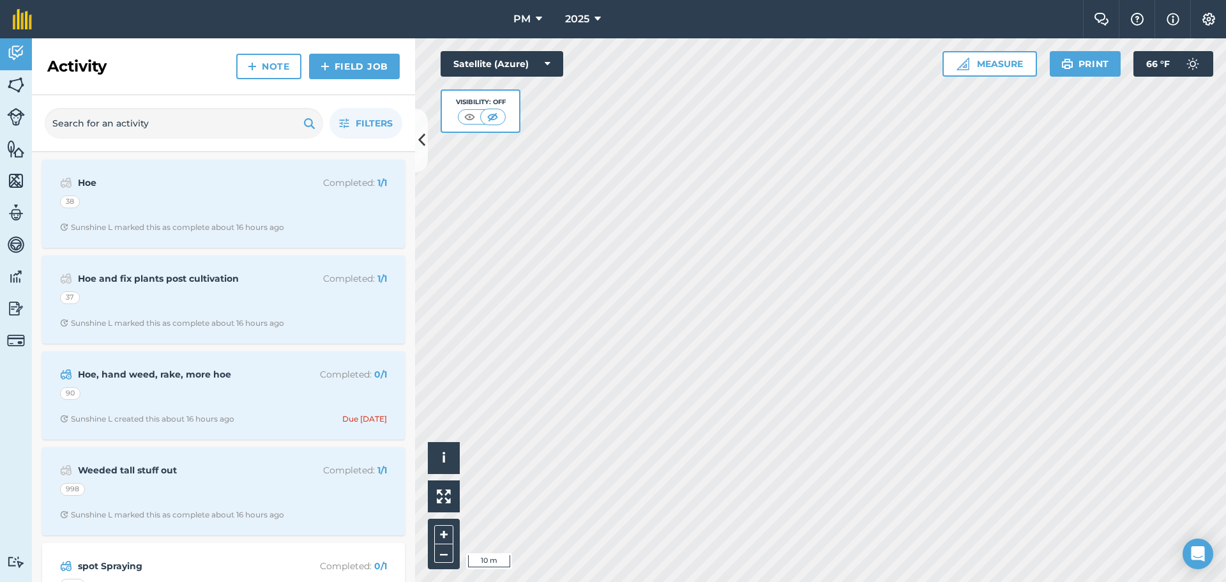
scroll to position [128, 0]
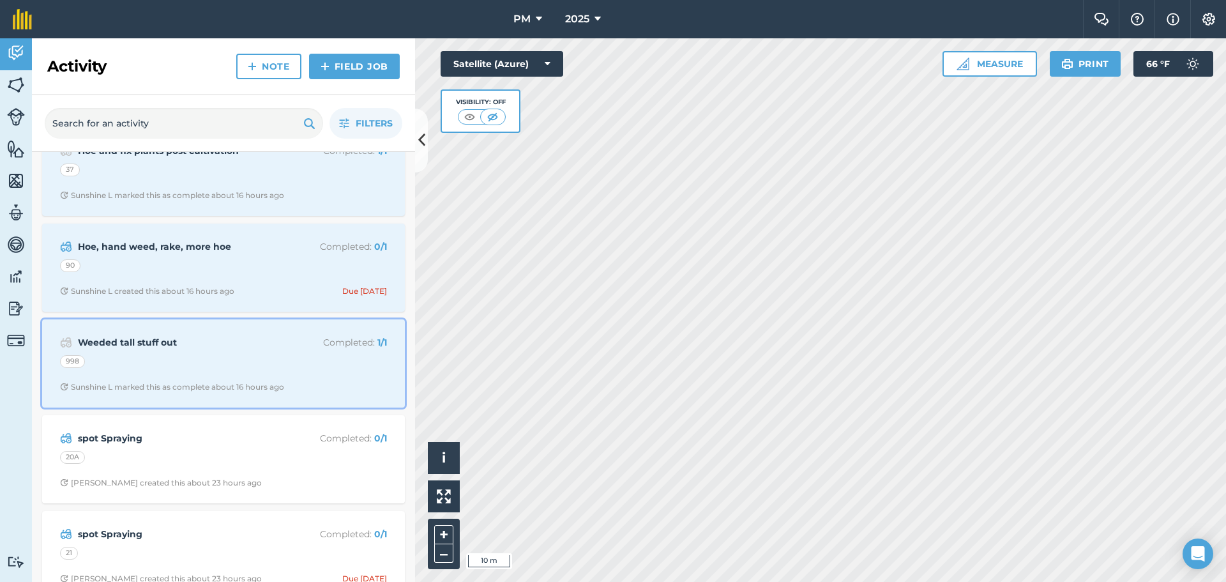
click at [206, 365] on div "998" at bounding box center [223, 363] width 327 height 17
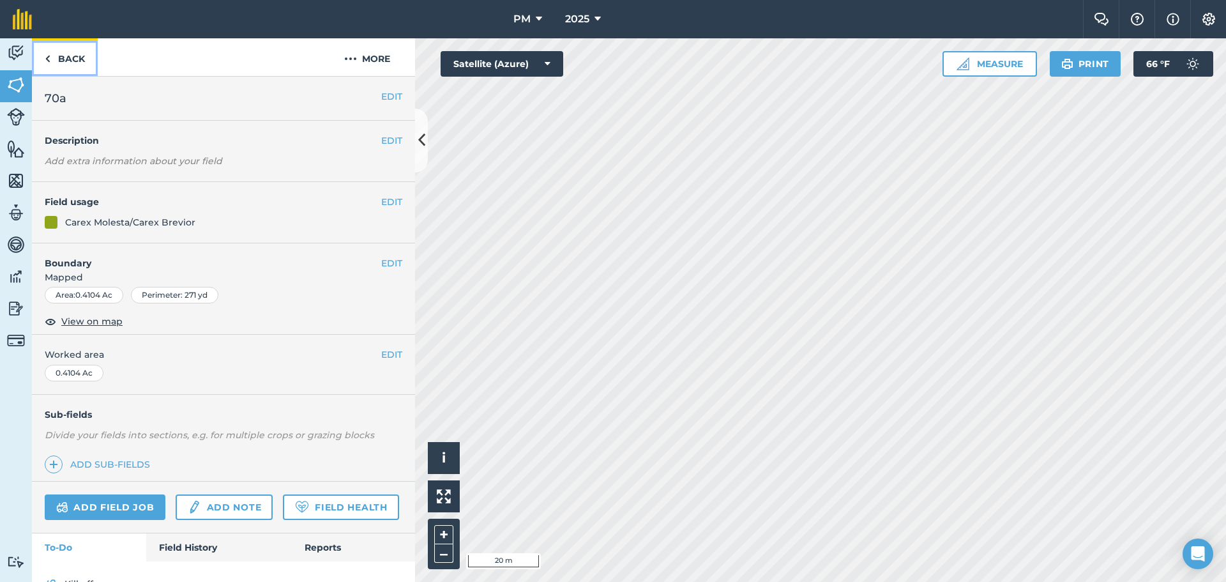
click at [56, 61] on link "Back" at bounding box center [65, 57] width 66 height 38
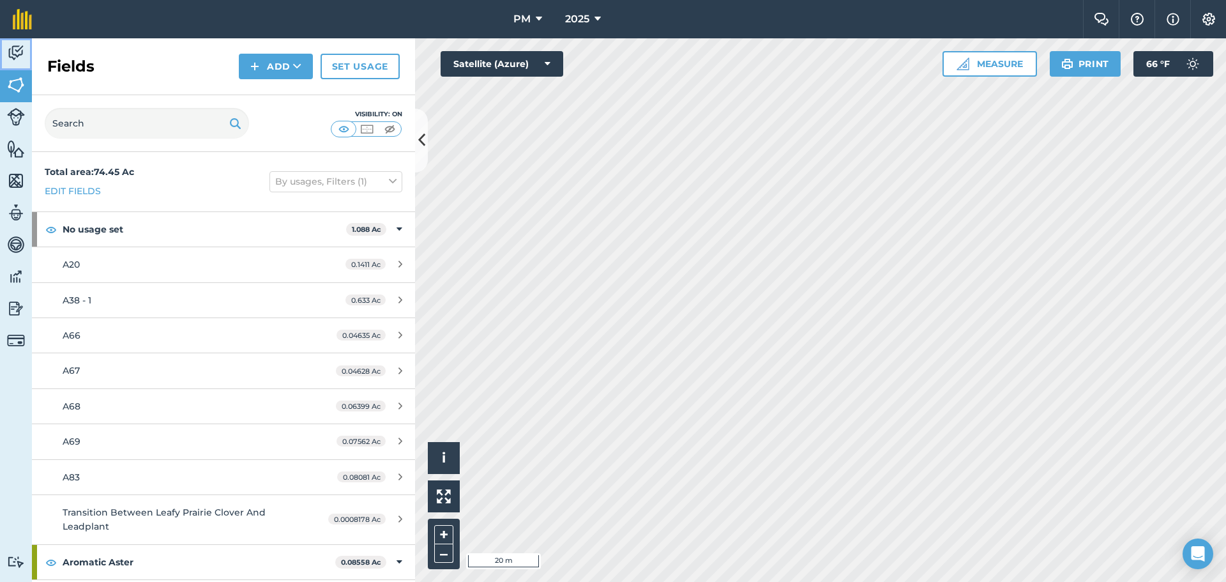
click at [24, 51] on img at bounding box center [16, 52] width 18 height 19
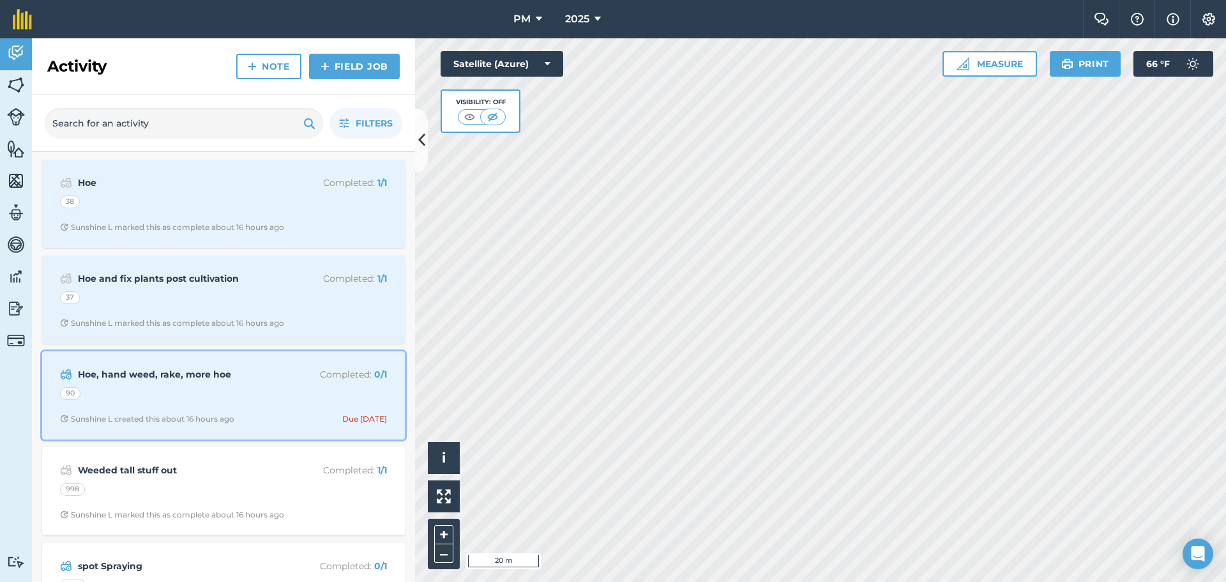
click at [179, 399] on div "90" at bounding box center [223, 395] width 327 height 17
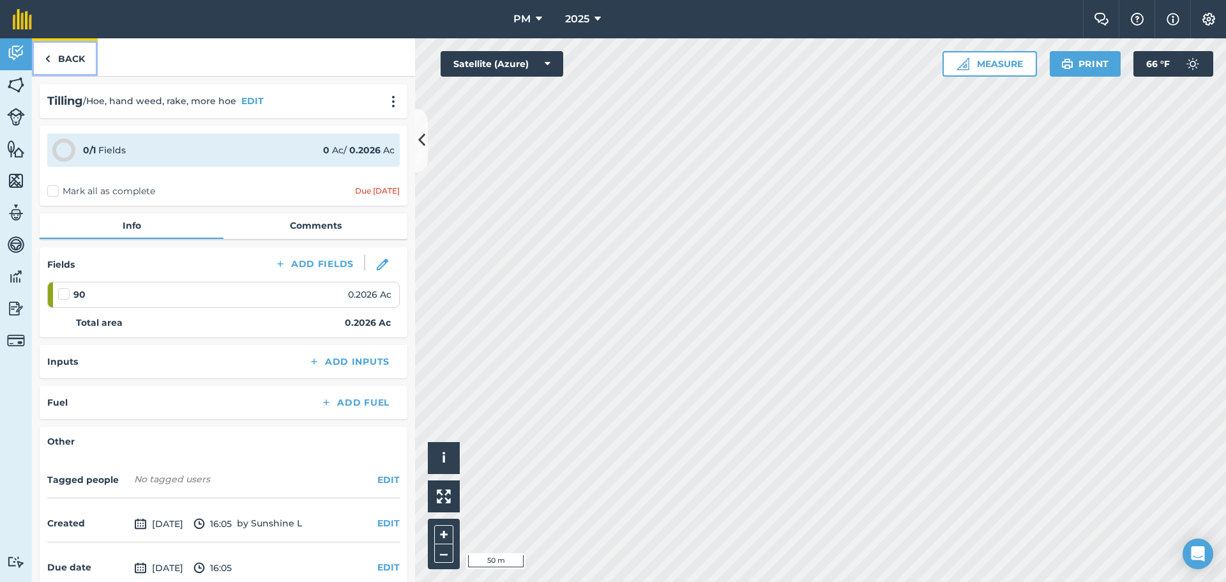
click at [71, 59] on link "Back" at bounding box center [65, 57] width 66 height 38
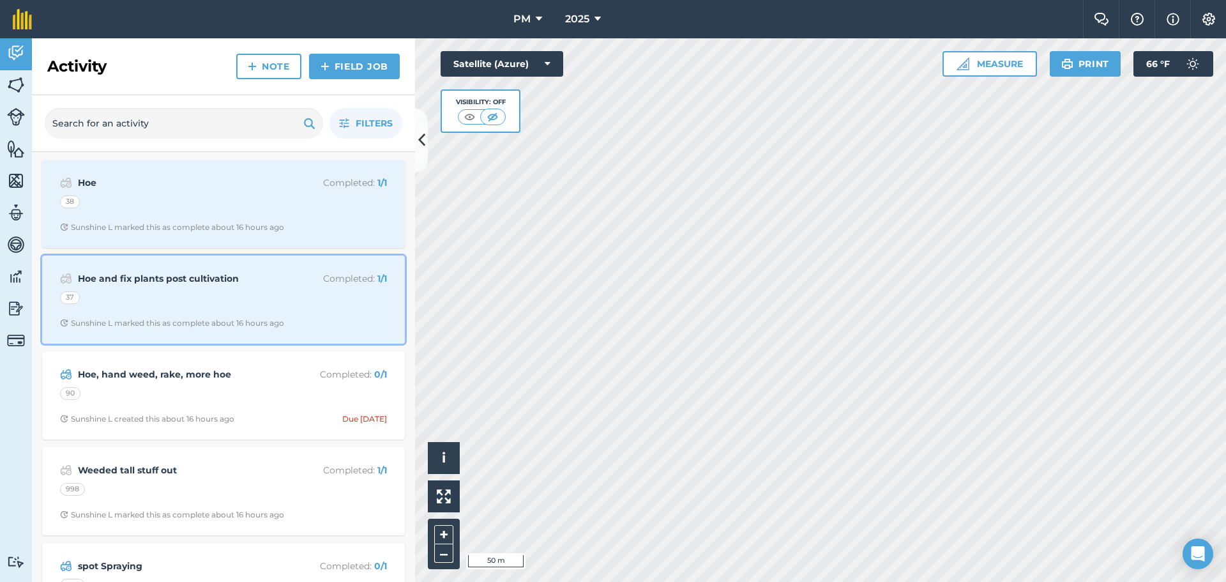
click at [184, 298] on div "37" at bounding box center [223, 299] width 327 height 17
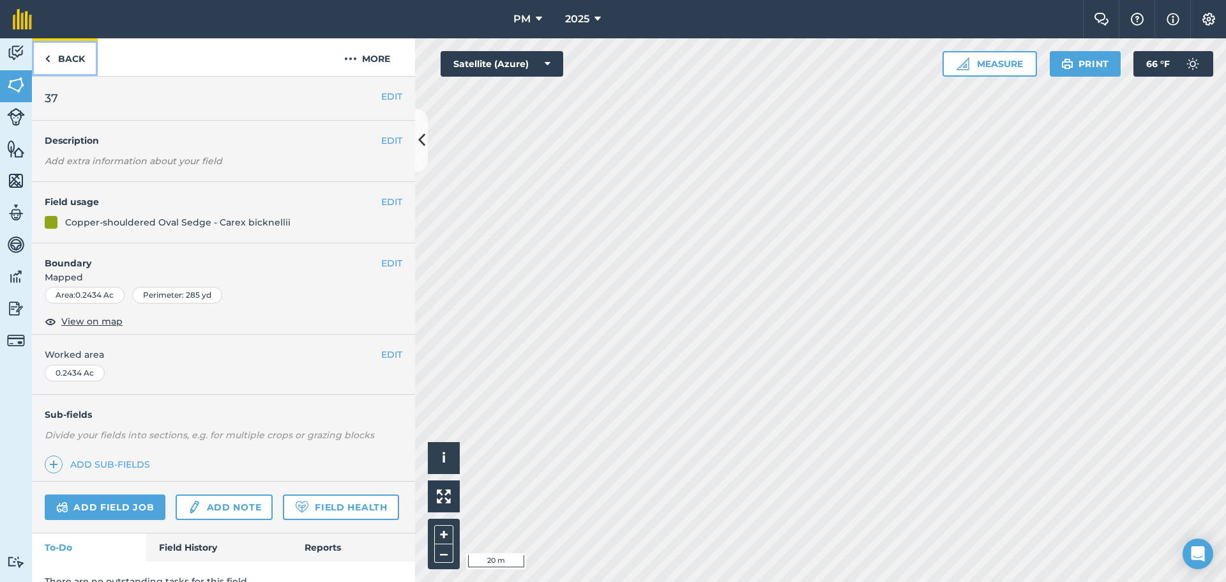
click at [71, 62] on link "Back" at bounding box center [65, 57] width 66 height 38
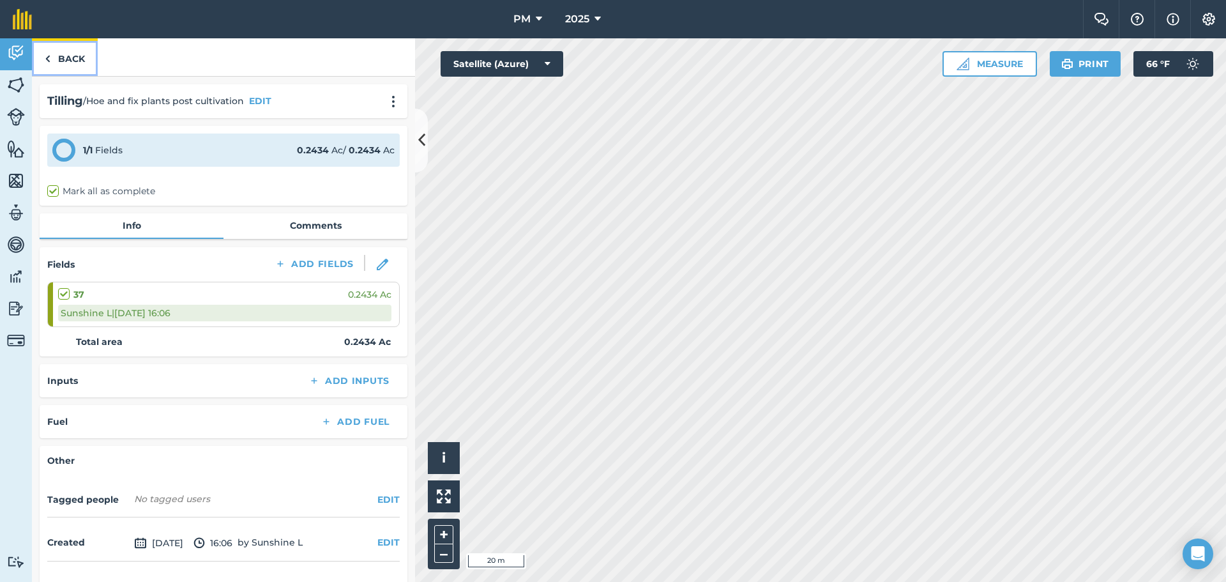
click at [63, 58] on link "Back" at bounding box center [65, 57] width 66 height 38
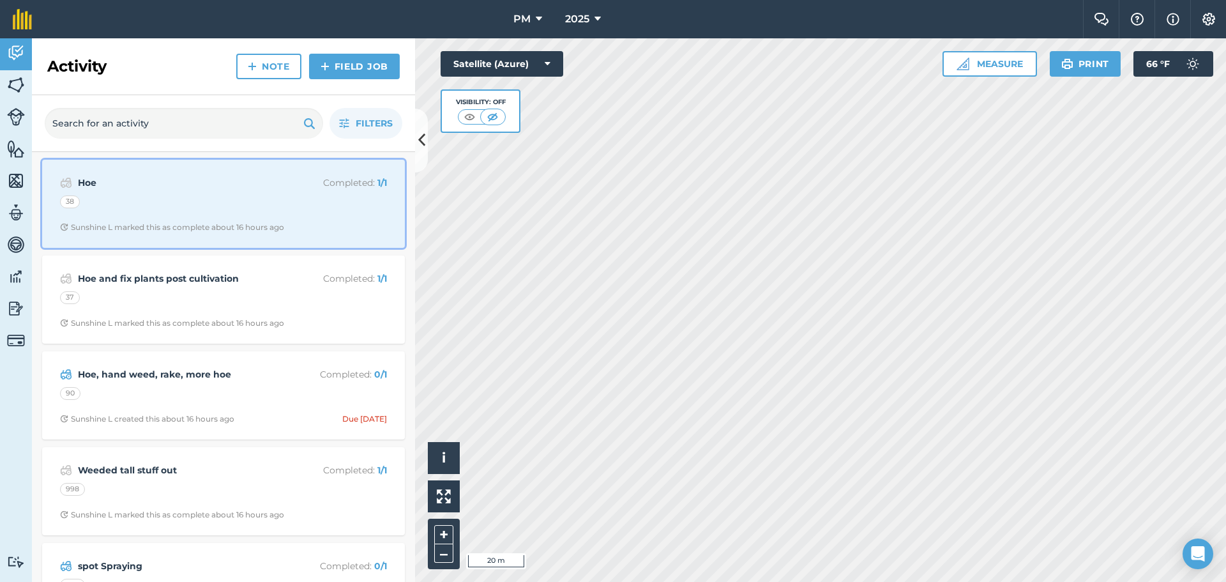
click at [147, 211] on div "38" at bounding box center [223, 203] width 327 height 17
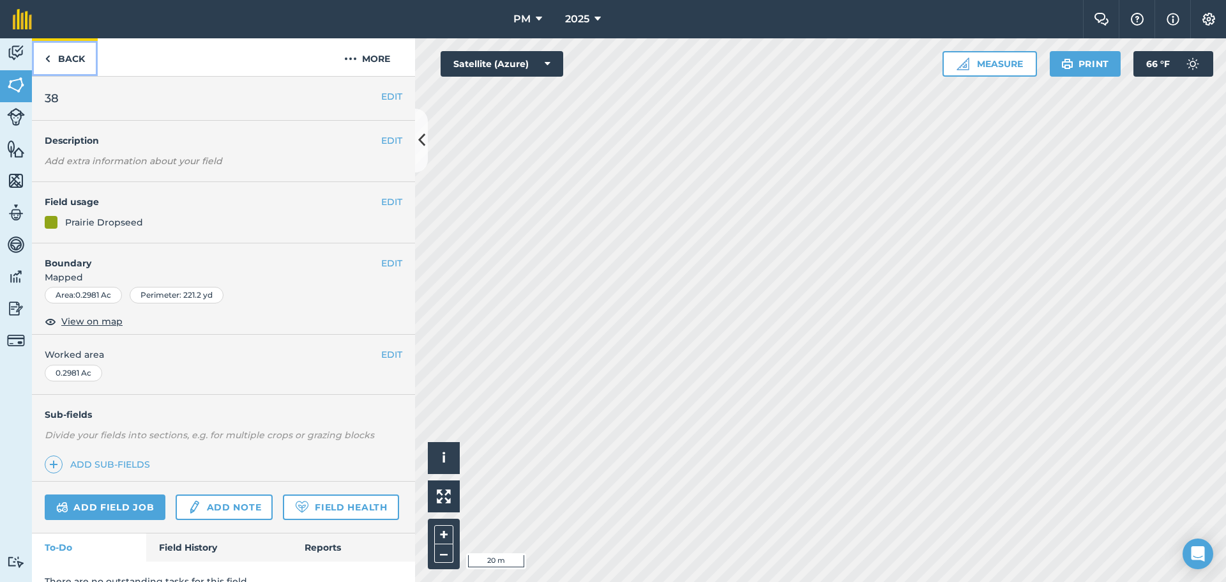
click at [79, 55] on link "Back" at bounding box center [65, 57] width 66 height 38
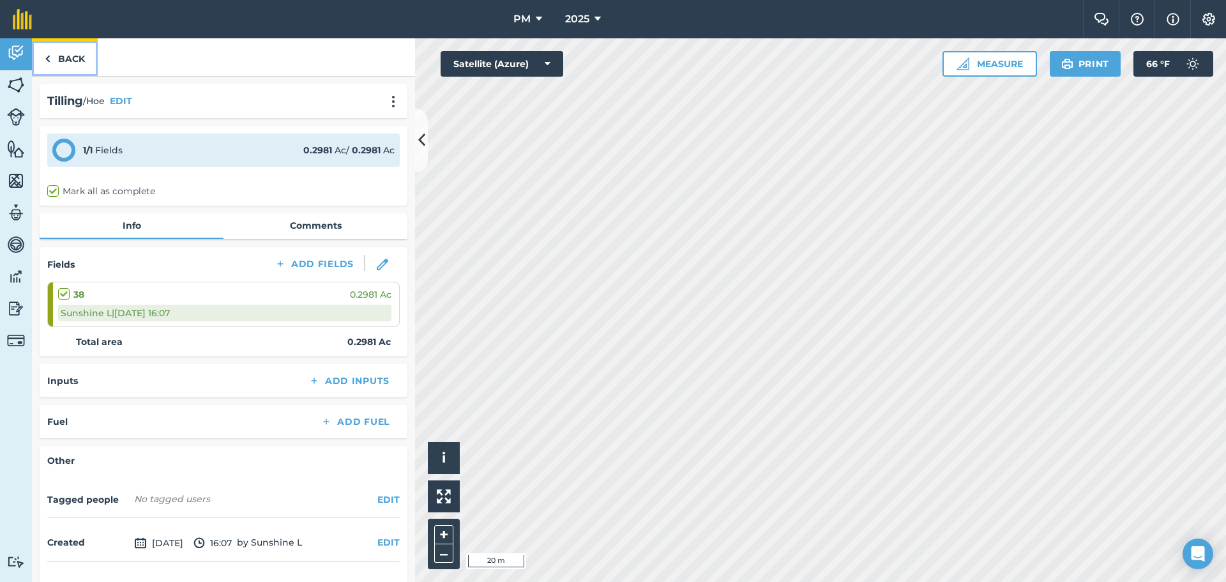
click at [79, 55] on link "Back" at bounding box center [65, 57] width 66 height 38
